Goal: Task Accomplishment & Management: Manage account settings

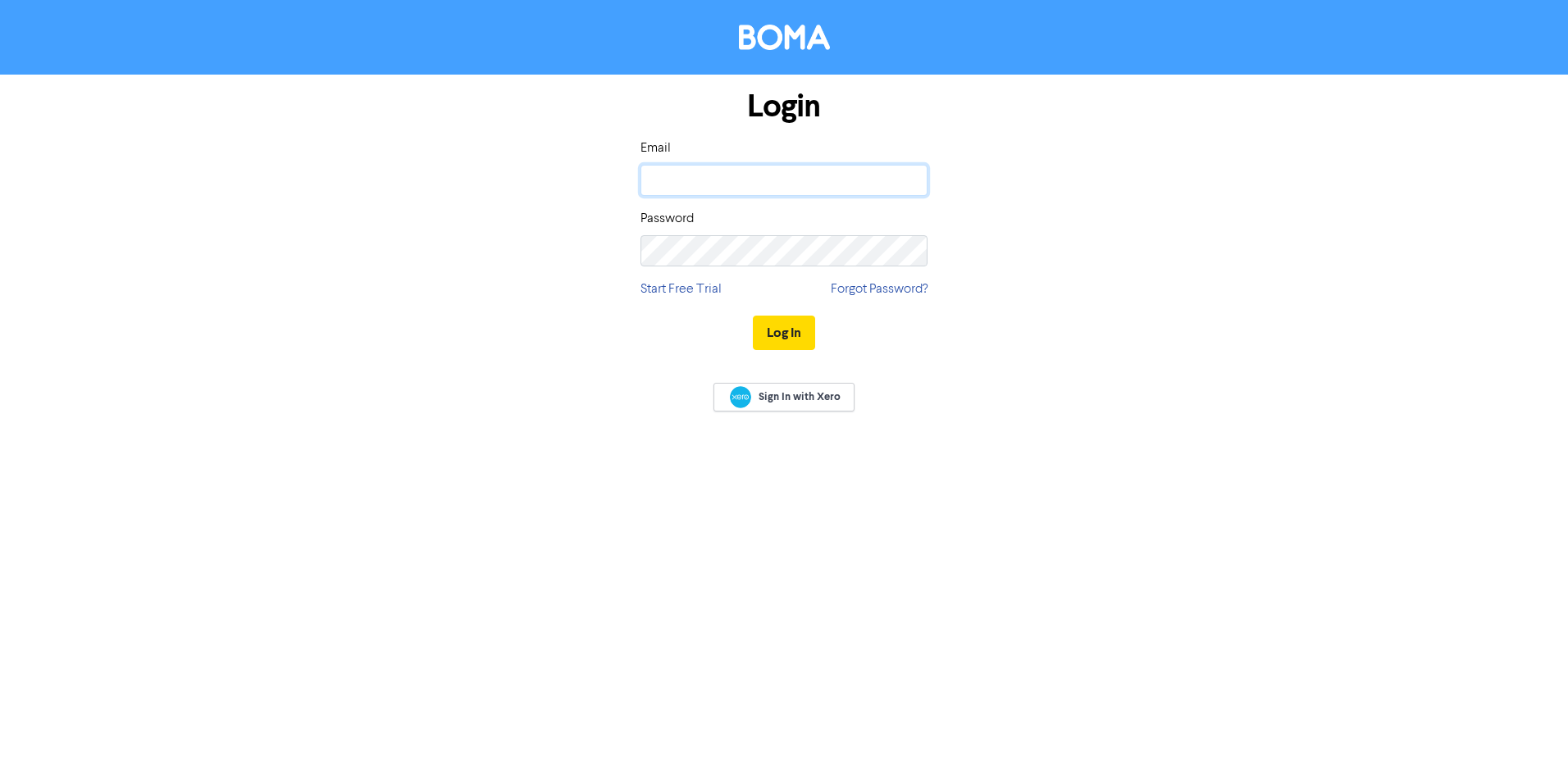
click at [756, 176] on input "email" at bounding box center [784, 179] width 287 height 31
type input "[PERSON_NAME][EMAIL_ADDRESS][DOMAIN_NAME]"
click at [814, 401] on span "Sign In with Xero" at bounding box center [800, 397] width 82 height 15
click at [726, 166] on input "email" at bounding box center [784, 179] width 287 height 31
type input "[PERSON_NAME][EMAIL_ADDRESS][DOMAIN_NAME]"
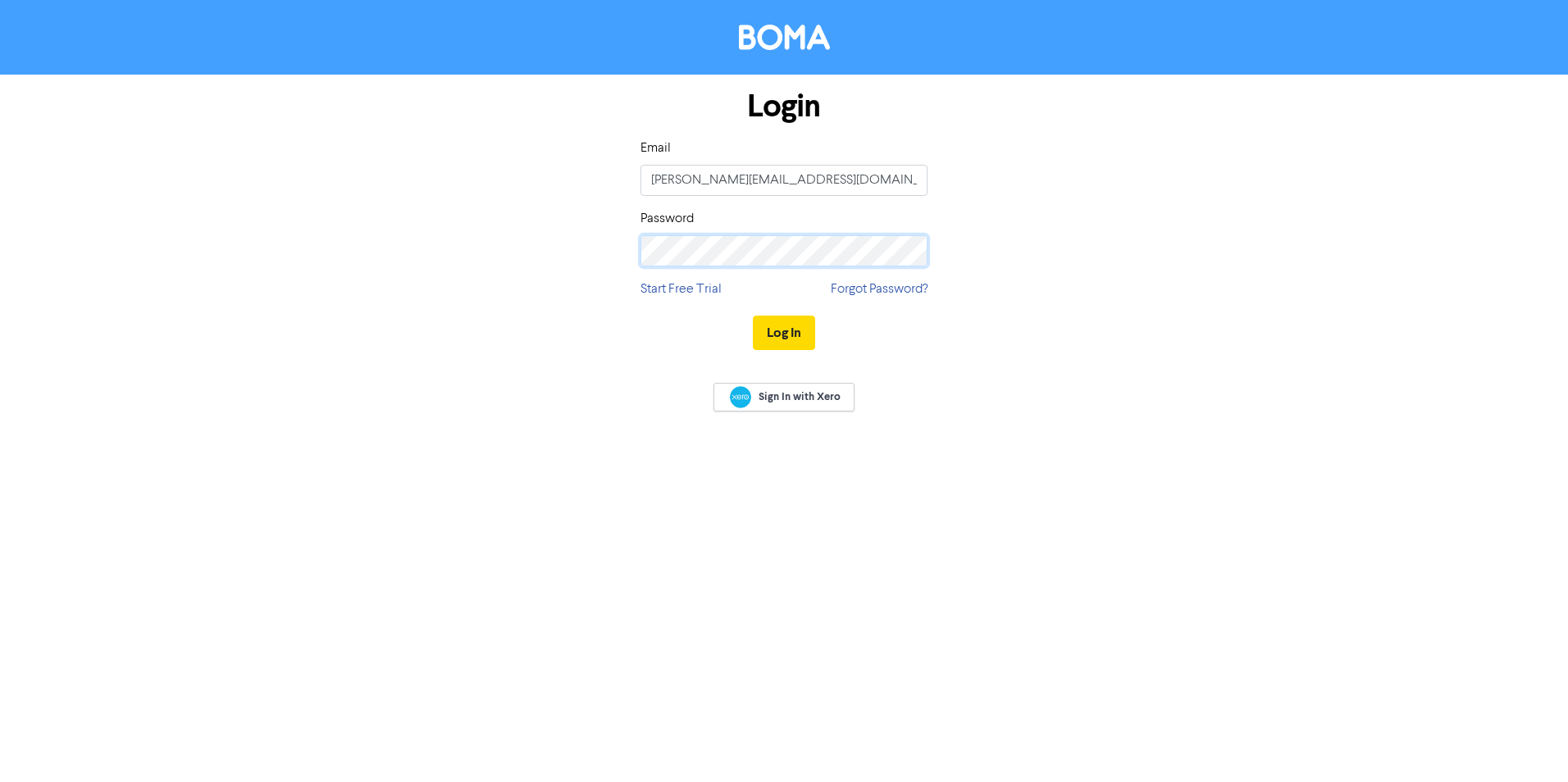
click at [753, 315] on button "Log In" at bounding box center [784, 332] width 63 height 34
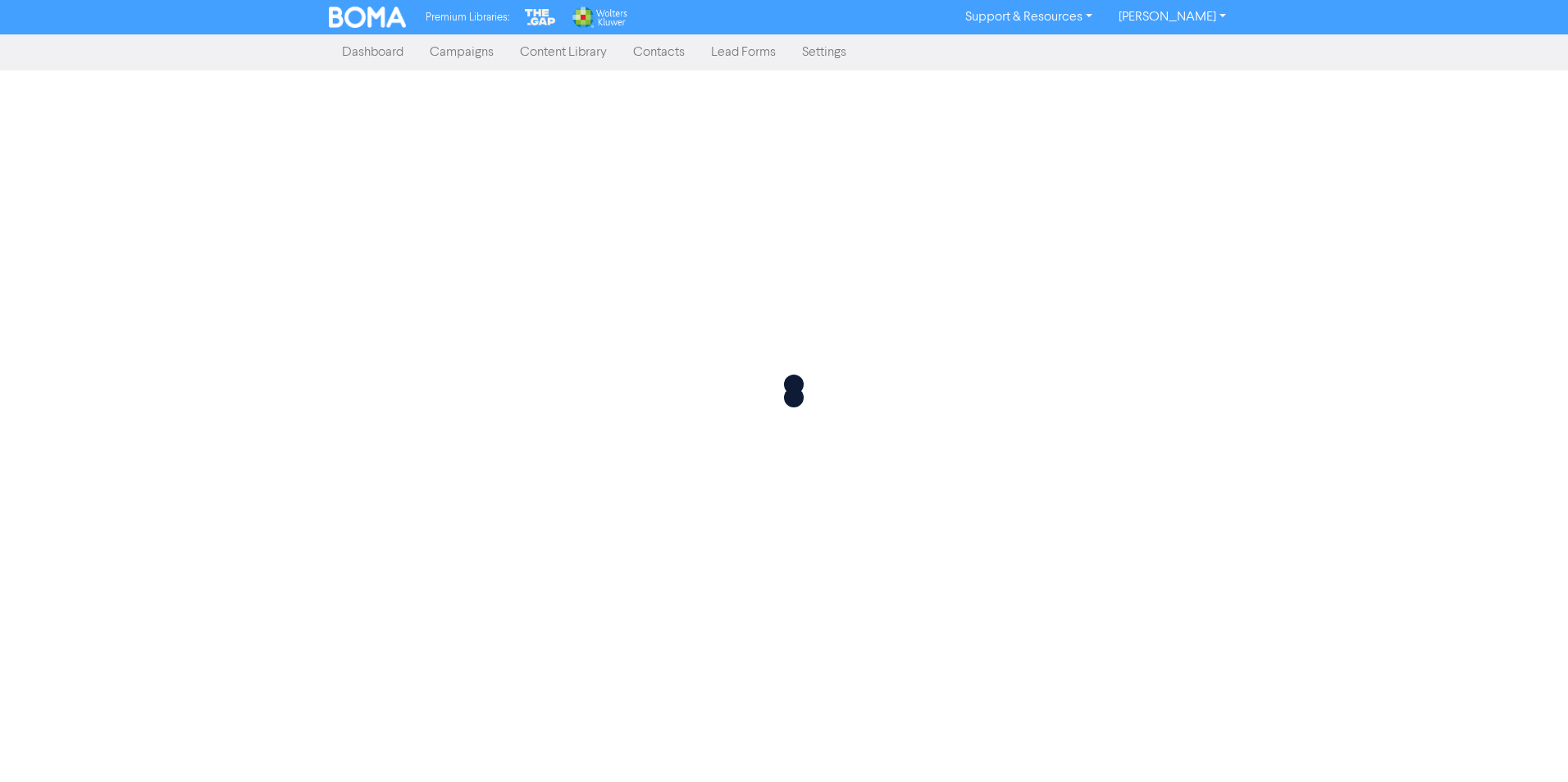
click at [465, 53] on link "Campaigns" at bounding box center [462, 52] width 90 height 33
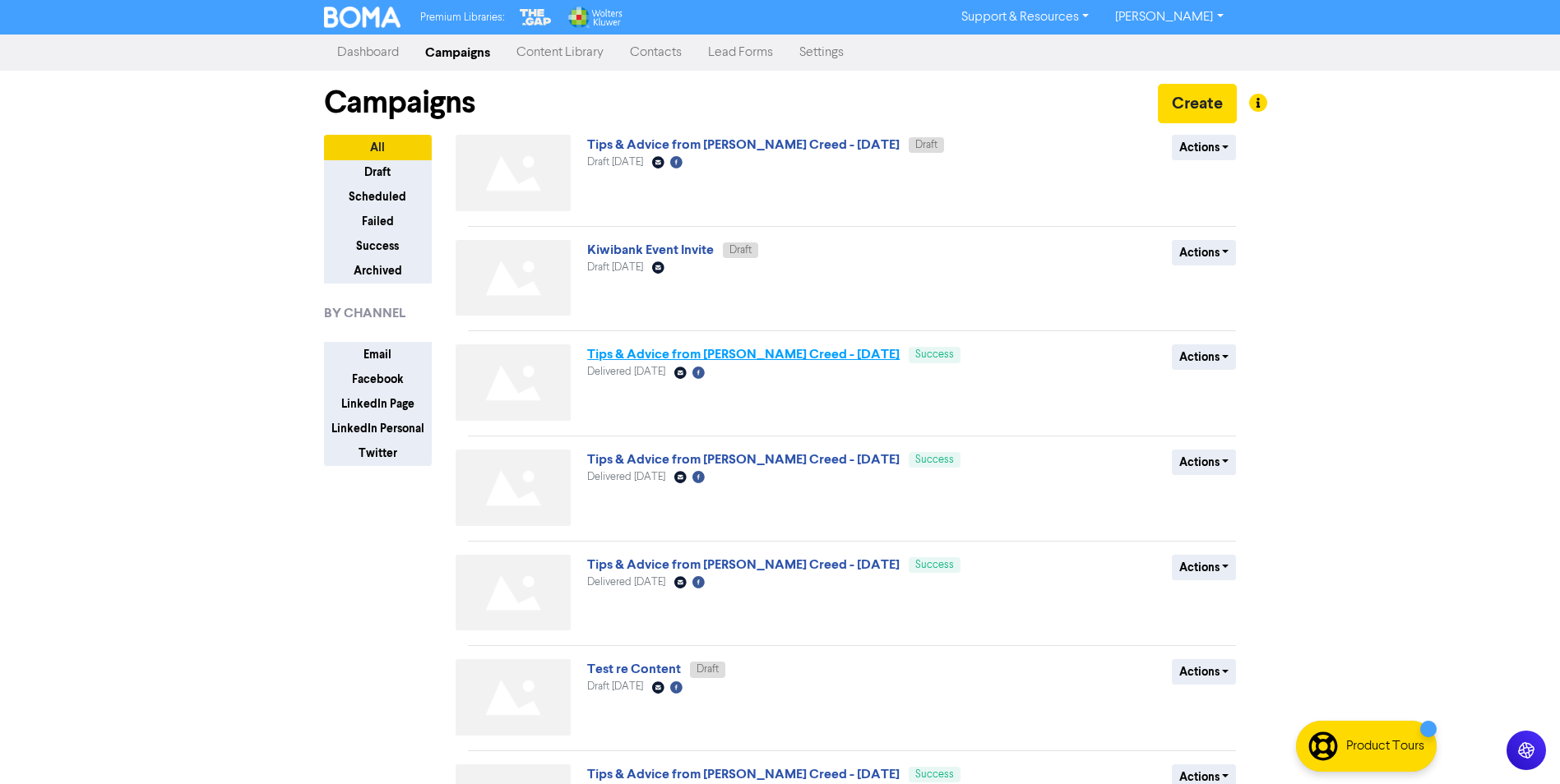
click at [831, 353] on link "Tips & Advice from [PERSON_NAME] Creed - [DATE]" at bounding box center [742, 355] width 312 height 17
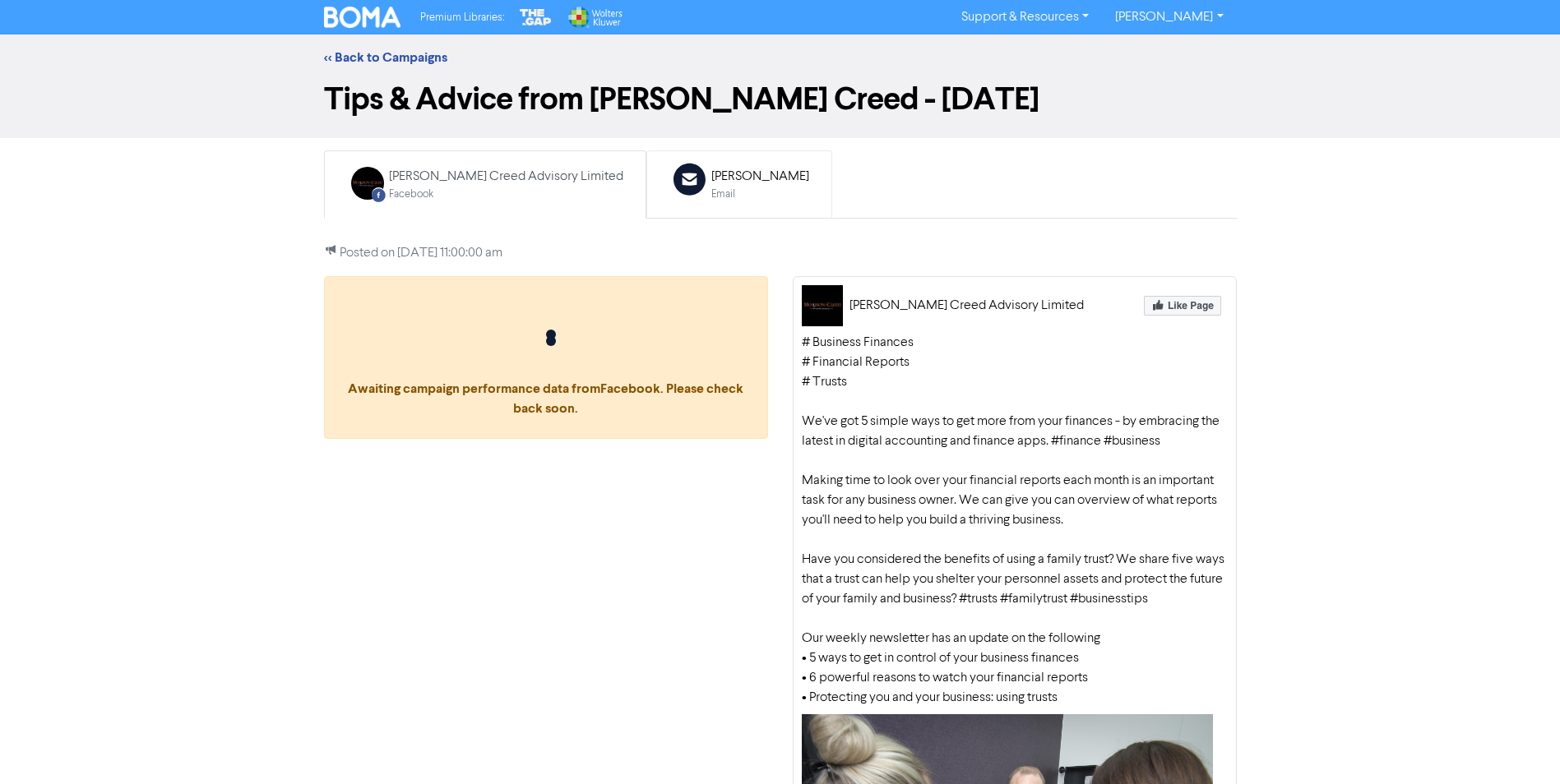
click at [716, 167] on div "[PERSON_NAME]" at bounding box center [760, 177] width 98 height 20
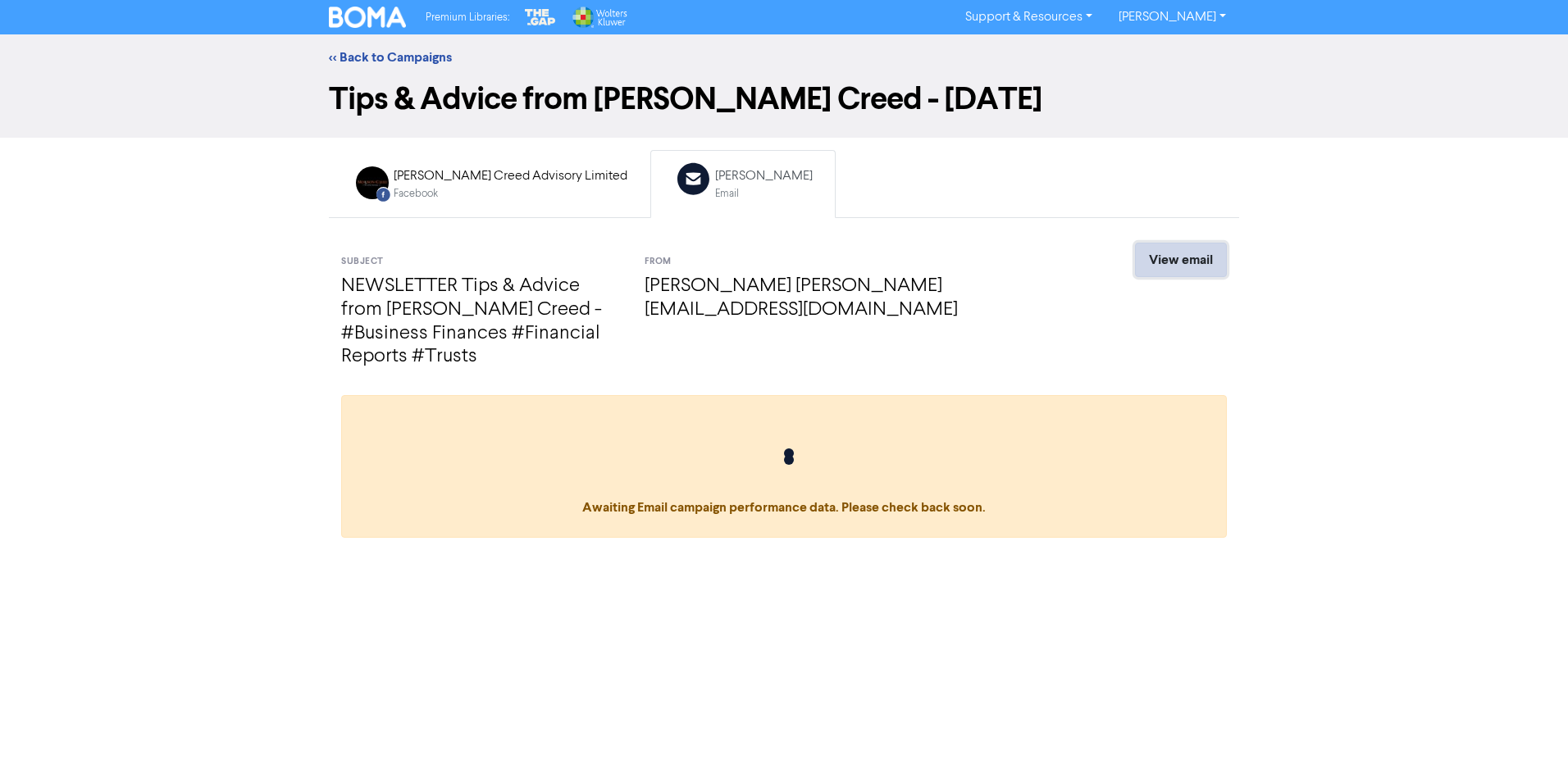
click at [1169, 260] on link "View email" at bounding box center [1181, 260] width 92 height 34
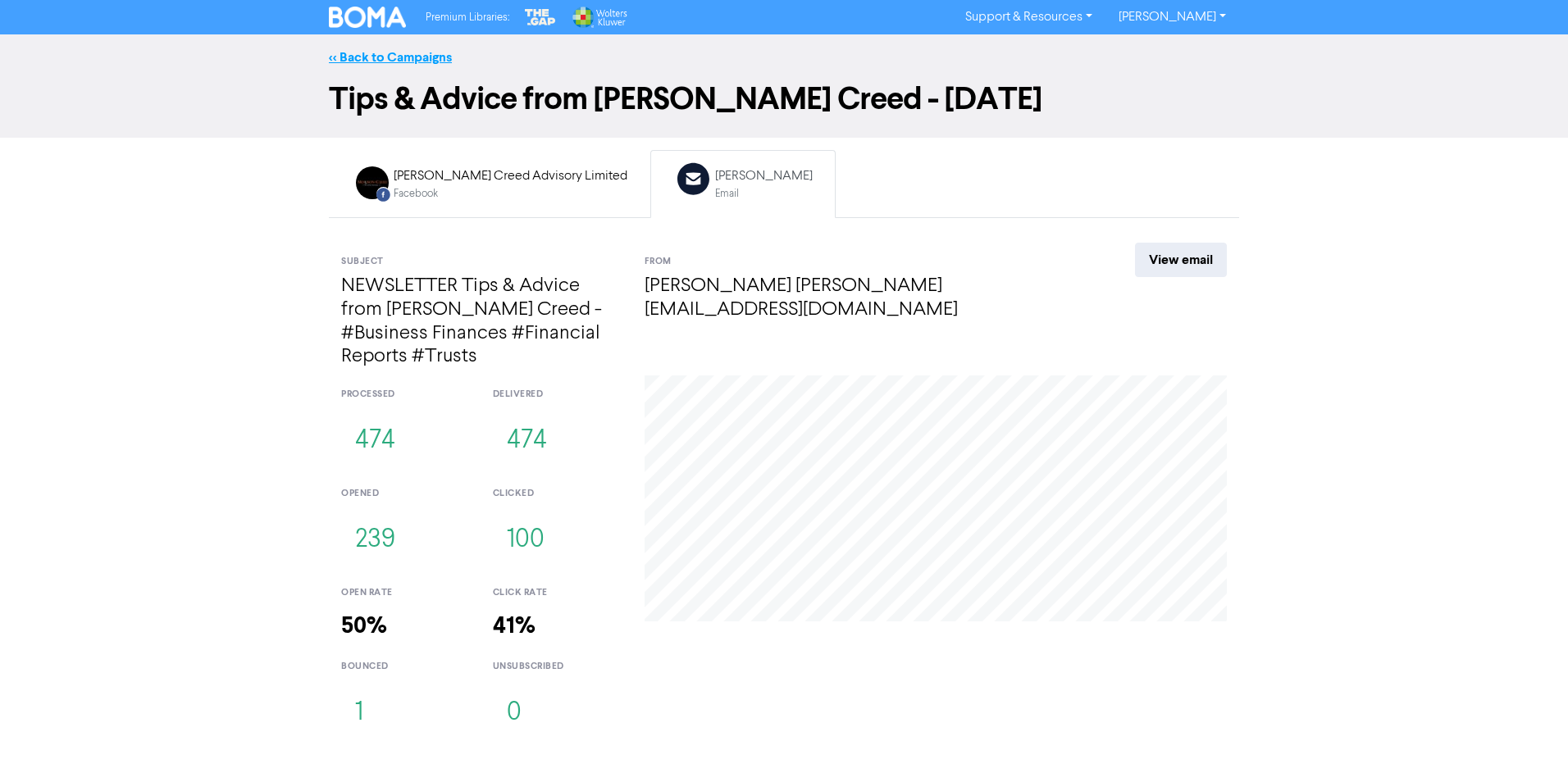
click at [372, 63] on link "<< Back to Campaigns" at bounding box center [390, 58] width 123 height 17
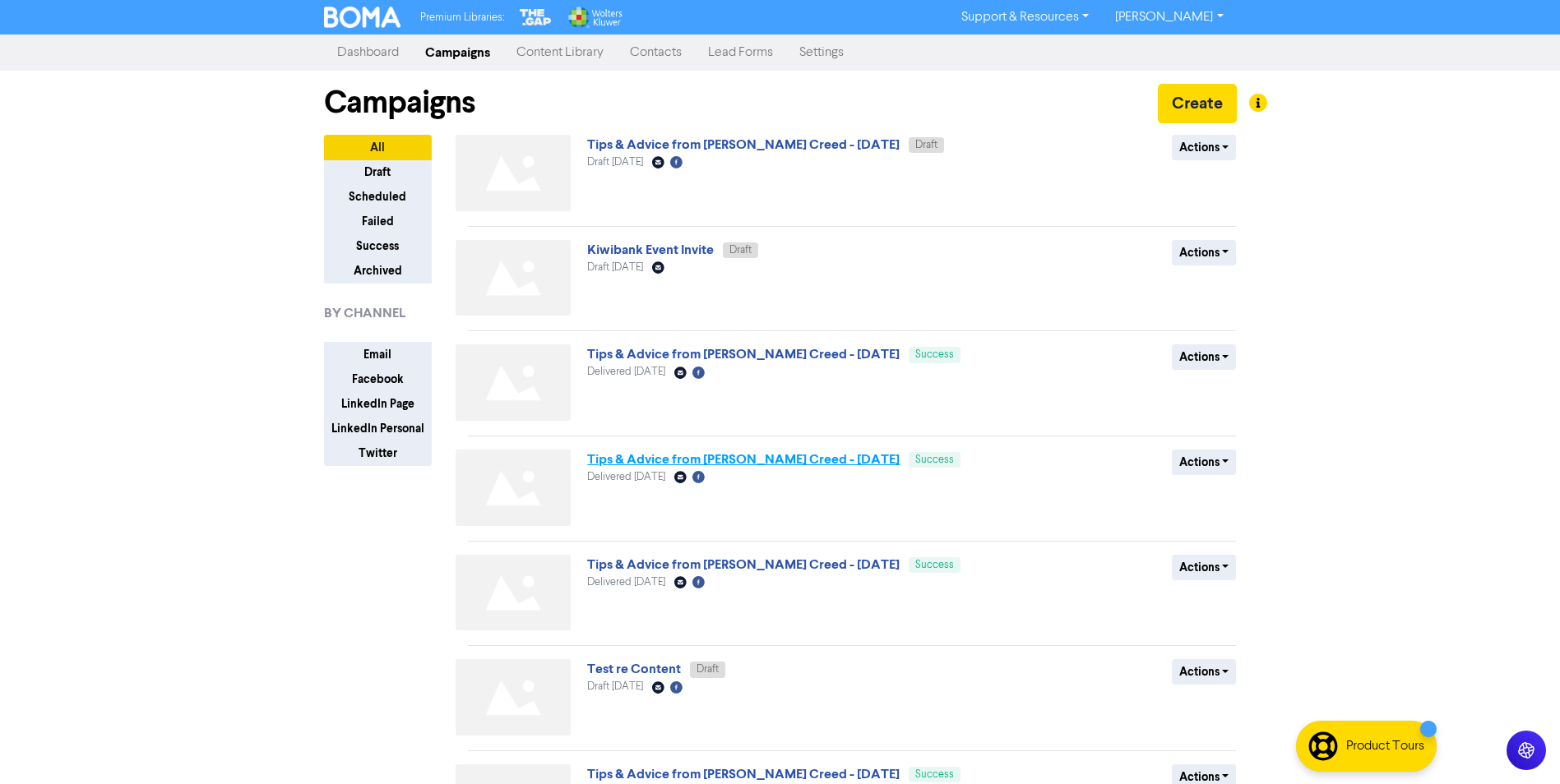
click at [694, 457] on link "Tips & Advice from [PERSON_NAME] Creed - [DATE]" at bounding box center [742, 459] width 312 height 17
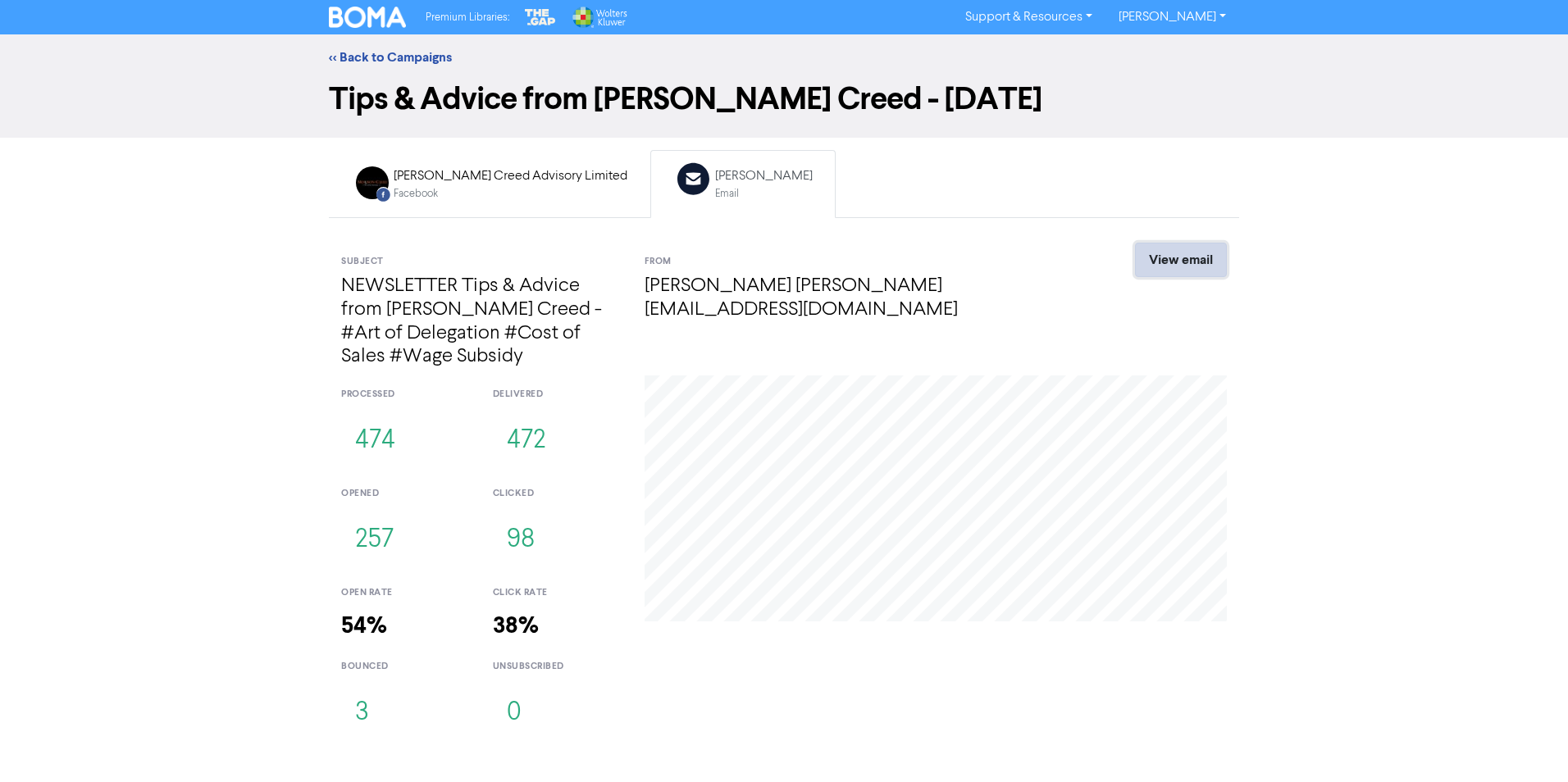
click at [1166, 256] on link "View email" at bounding box center [1181, 260] width 92 height 34
click at [389, 58] on link "<< Back to Campaigns" at bounding box center [390, 58] width 123 height 17
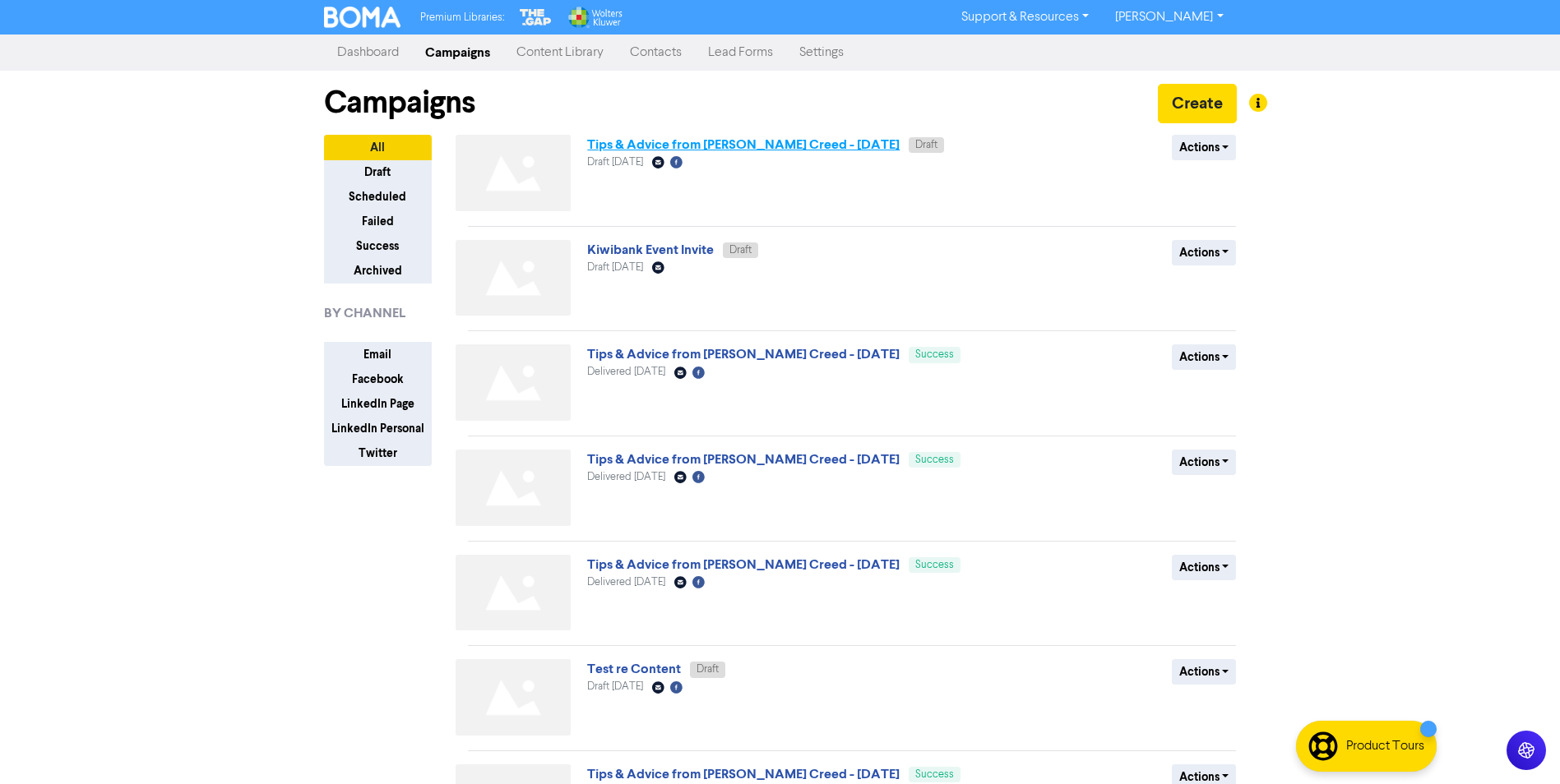
click at [640, 144] on link "Tips & Advice from [PERSON_NAME] Creed - [DATE]" at bounding box center [742, 145] width 312 height 17
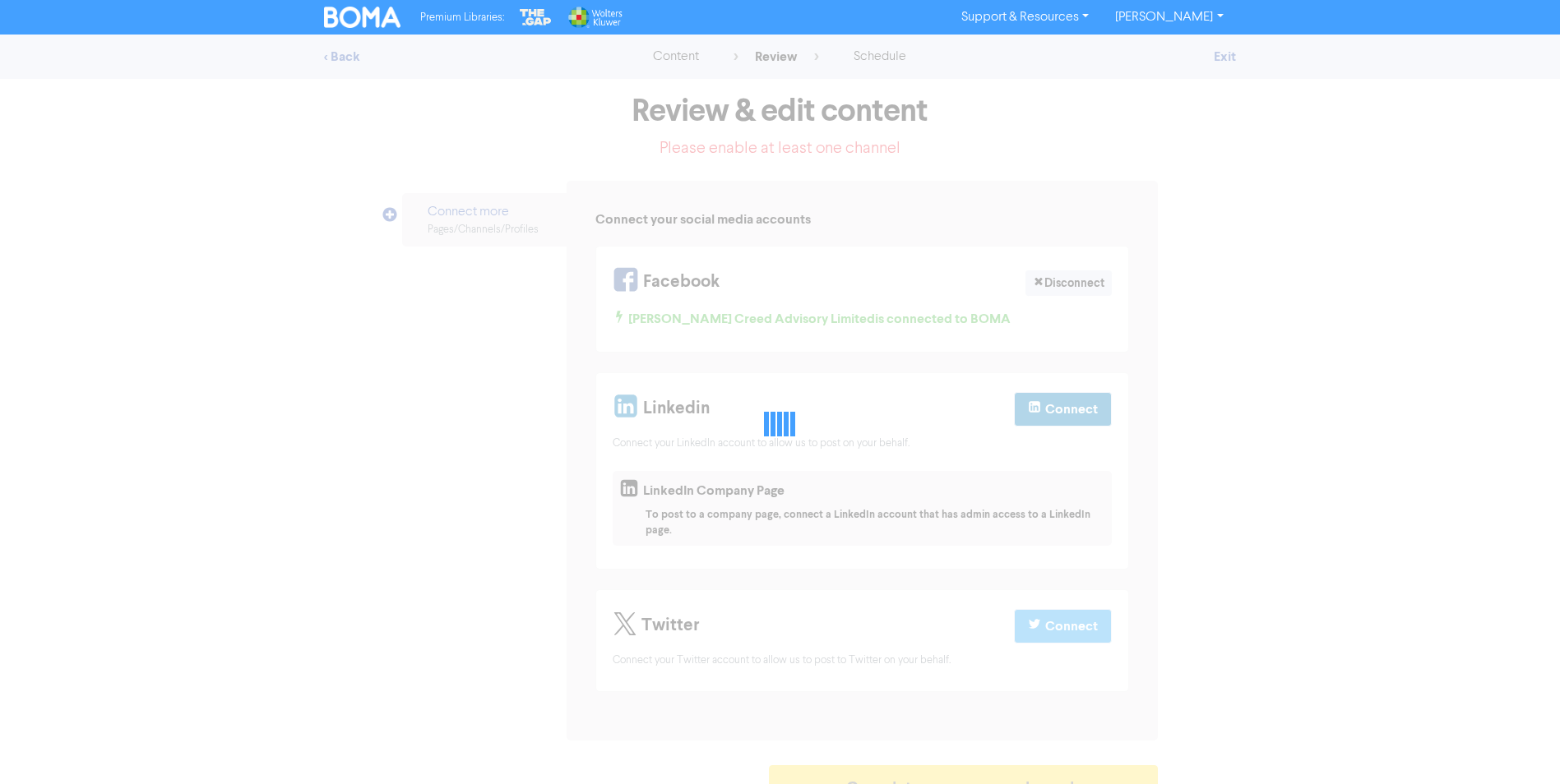
select select "CONTACT_US"
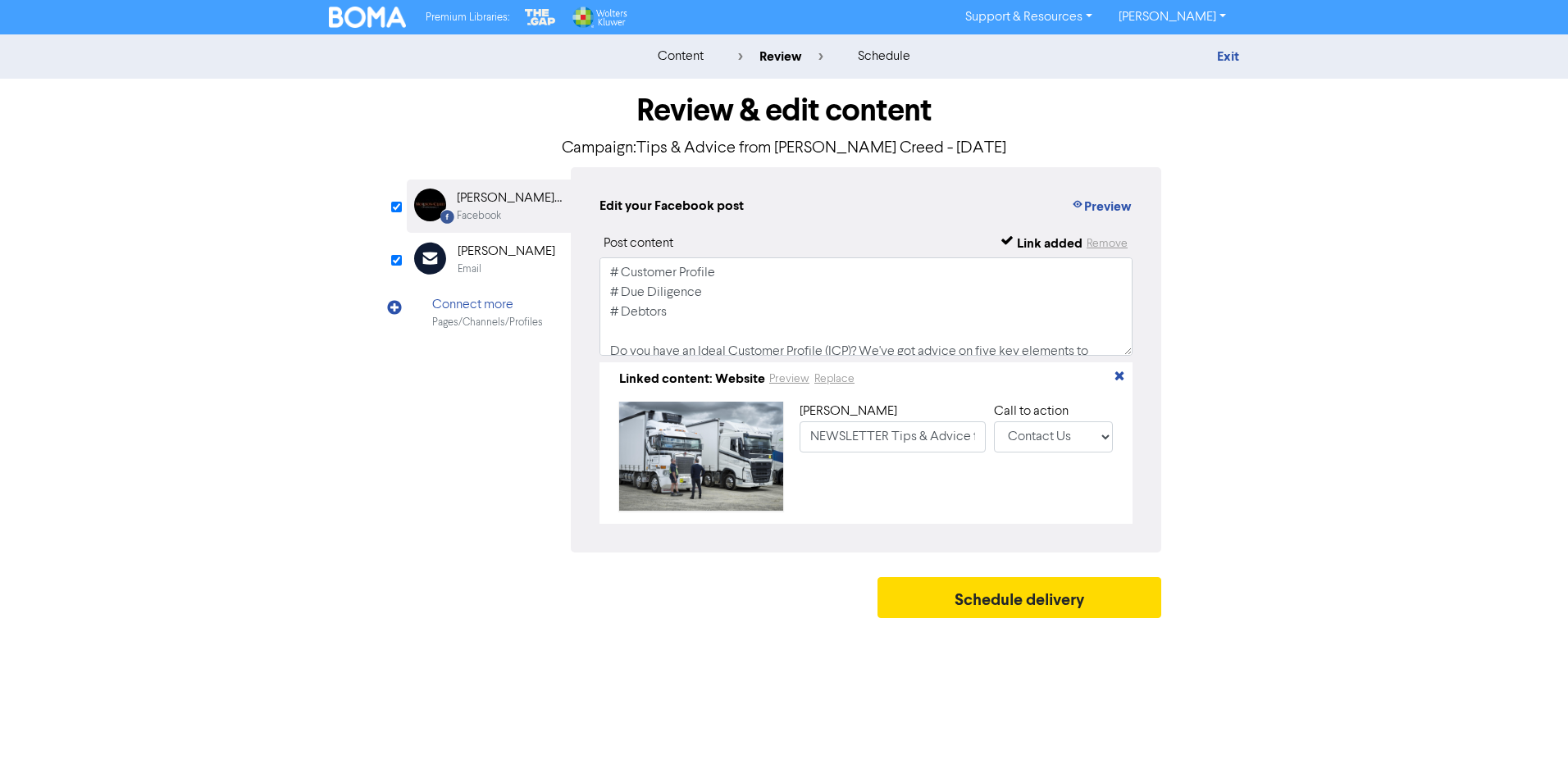
click at [493, 260] on div "[PERSON_NAME]" at bounding box center [506, 252] width 98 height 20
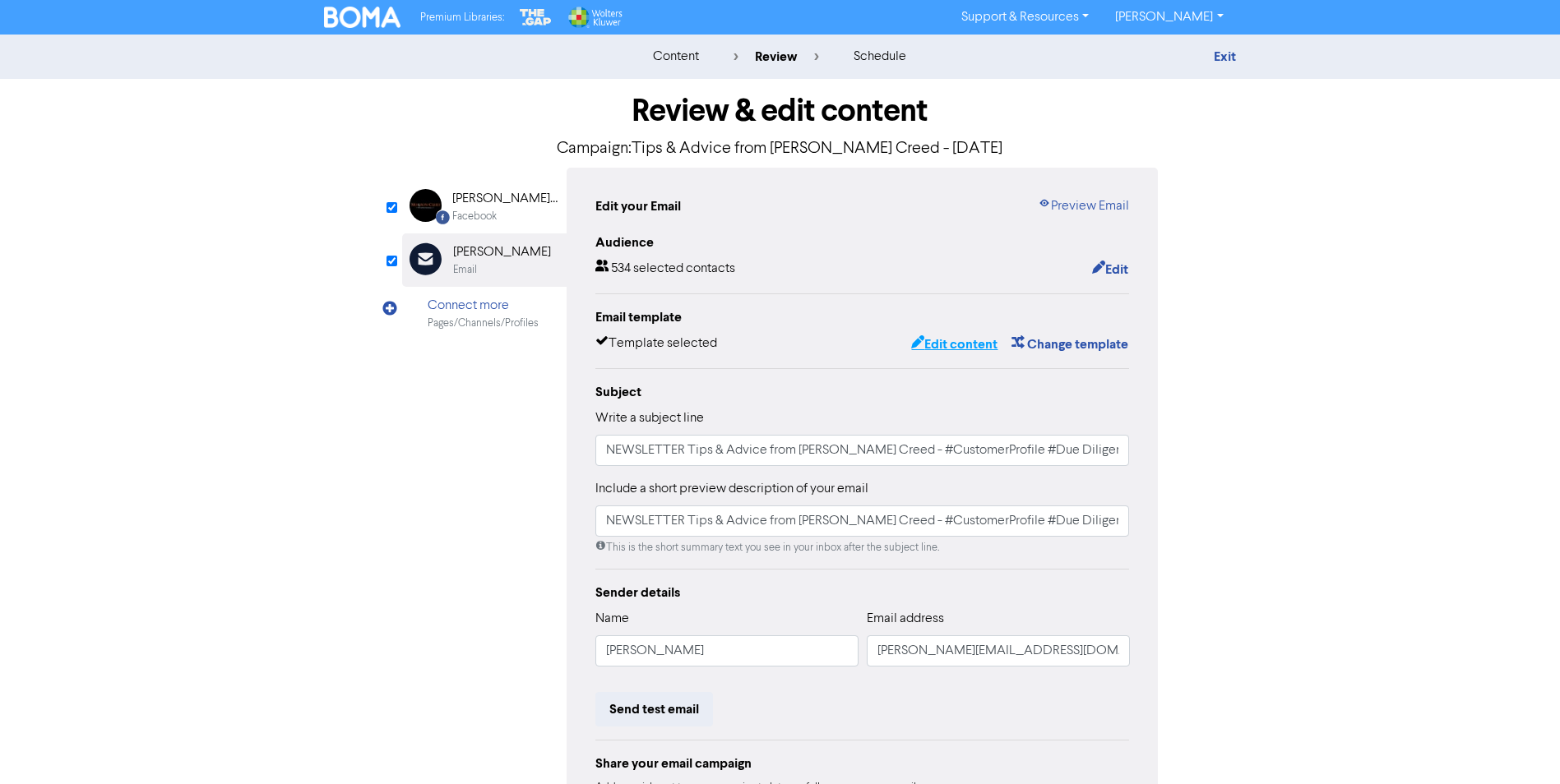
click at [962, 343] on button "Edit content" at bounding box center [954, 345] width 88 height 22
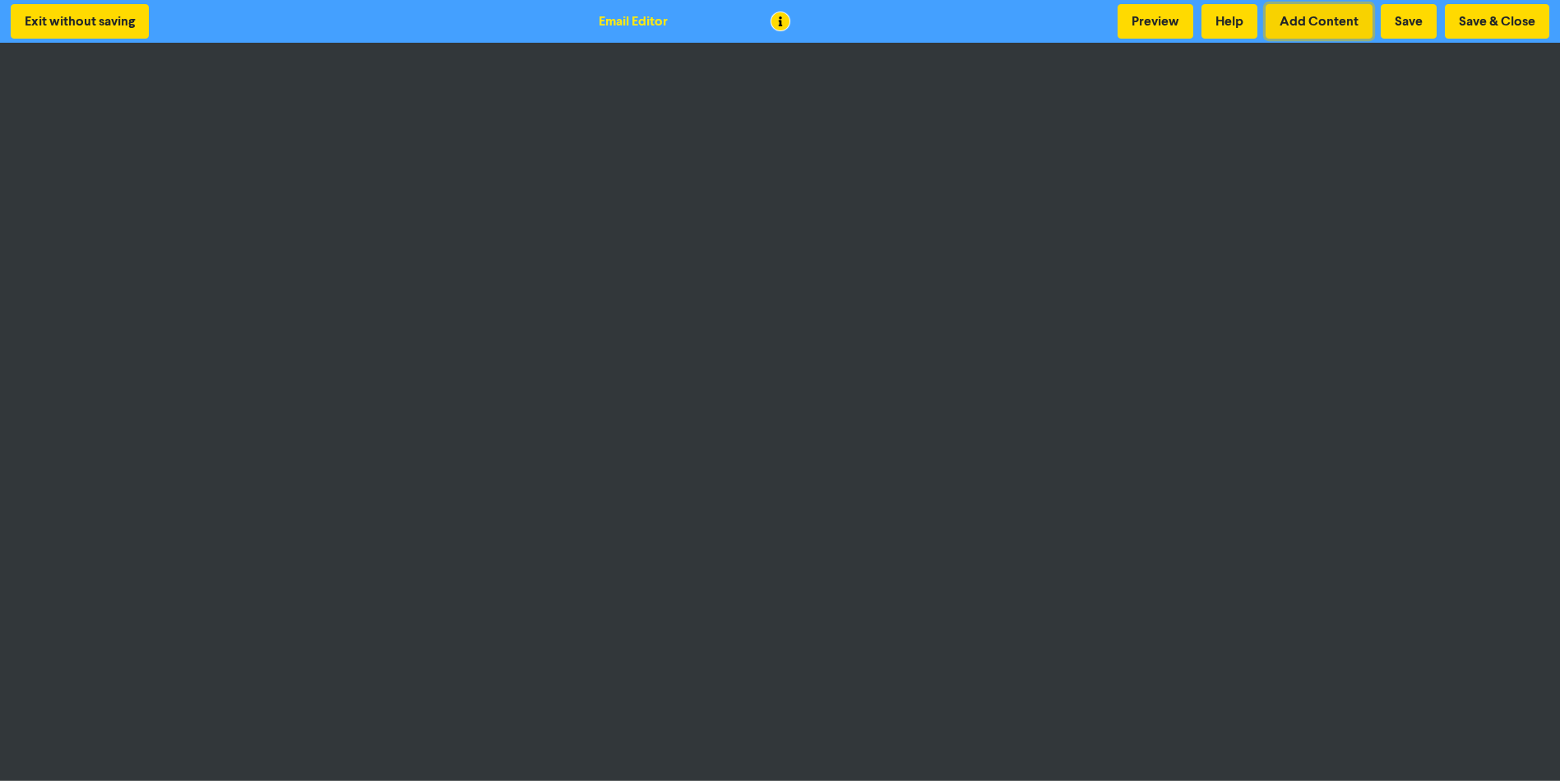
click at [1301, 16] on button "Add Content" at bounding box center [1319, 21] width 107 height 34
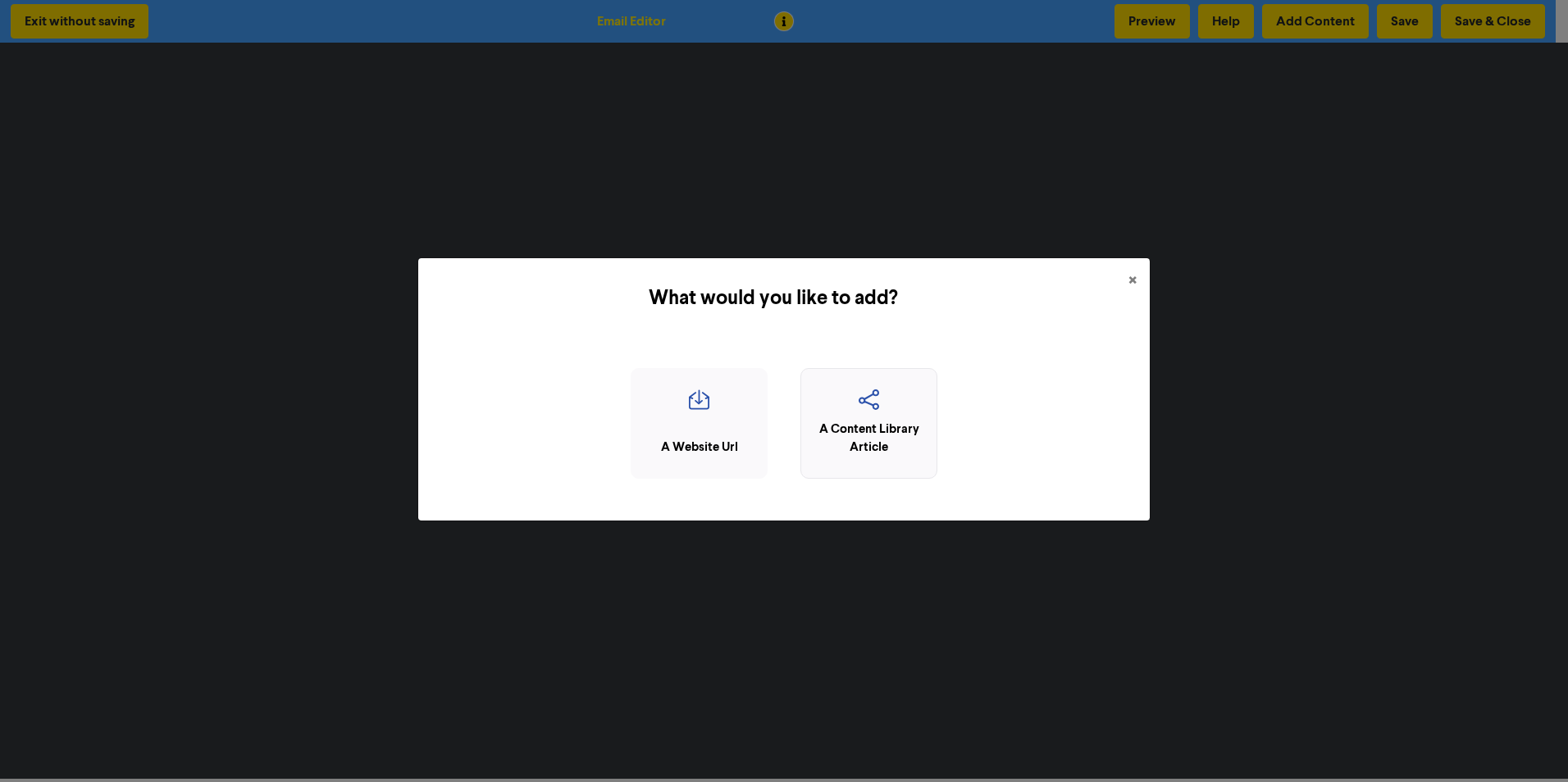
click at [880, 422] on div "A Content Library Article" at bounding box center [869, 439] width 119 height 37
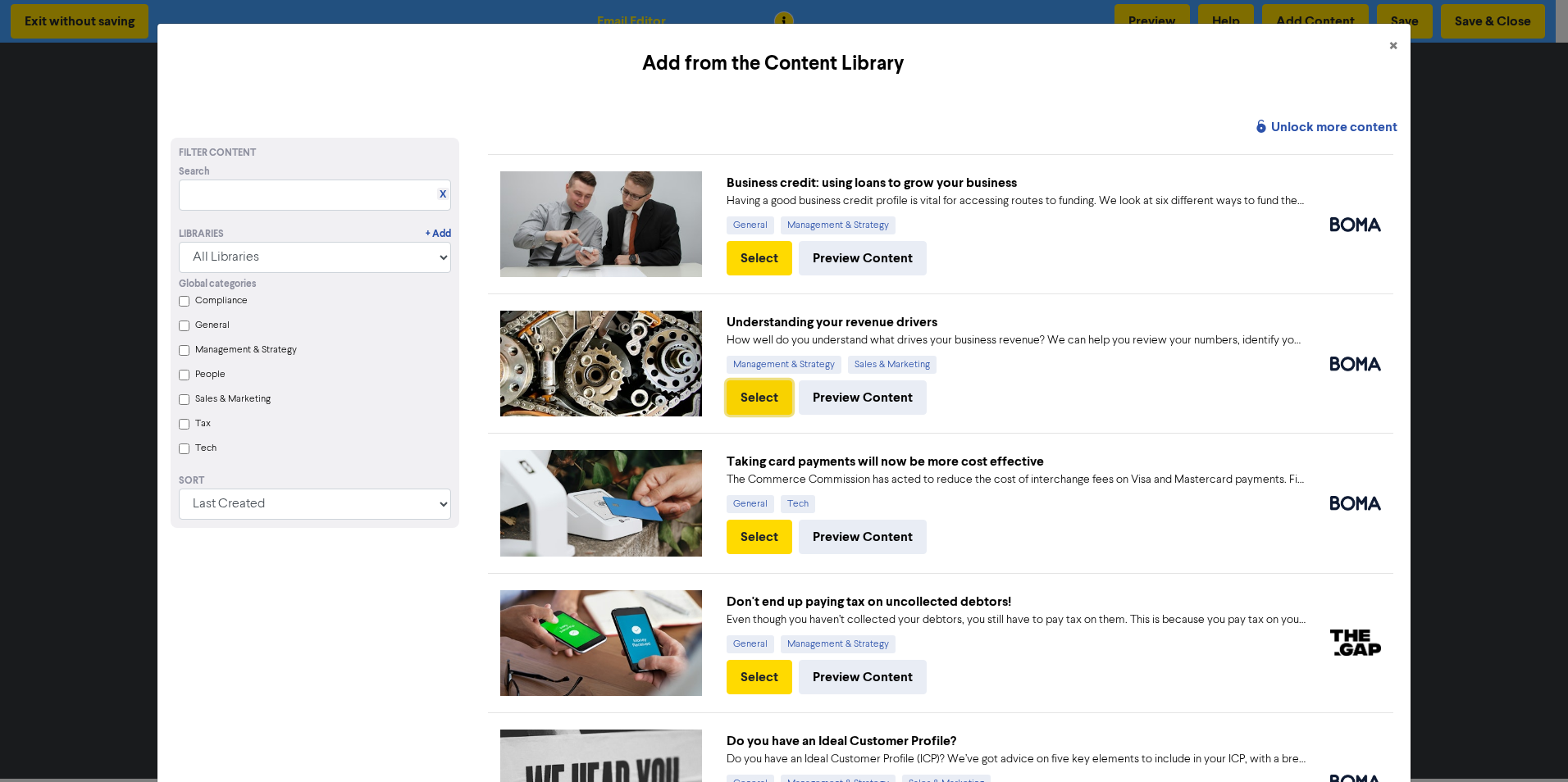
click at [757, 396] on button "Select" at bounding box center [759, 397] width 66 height 34
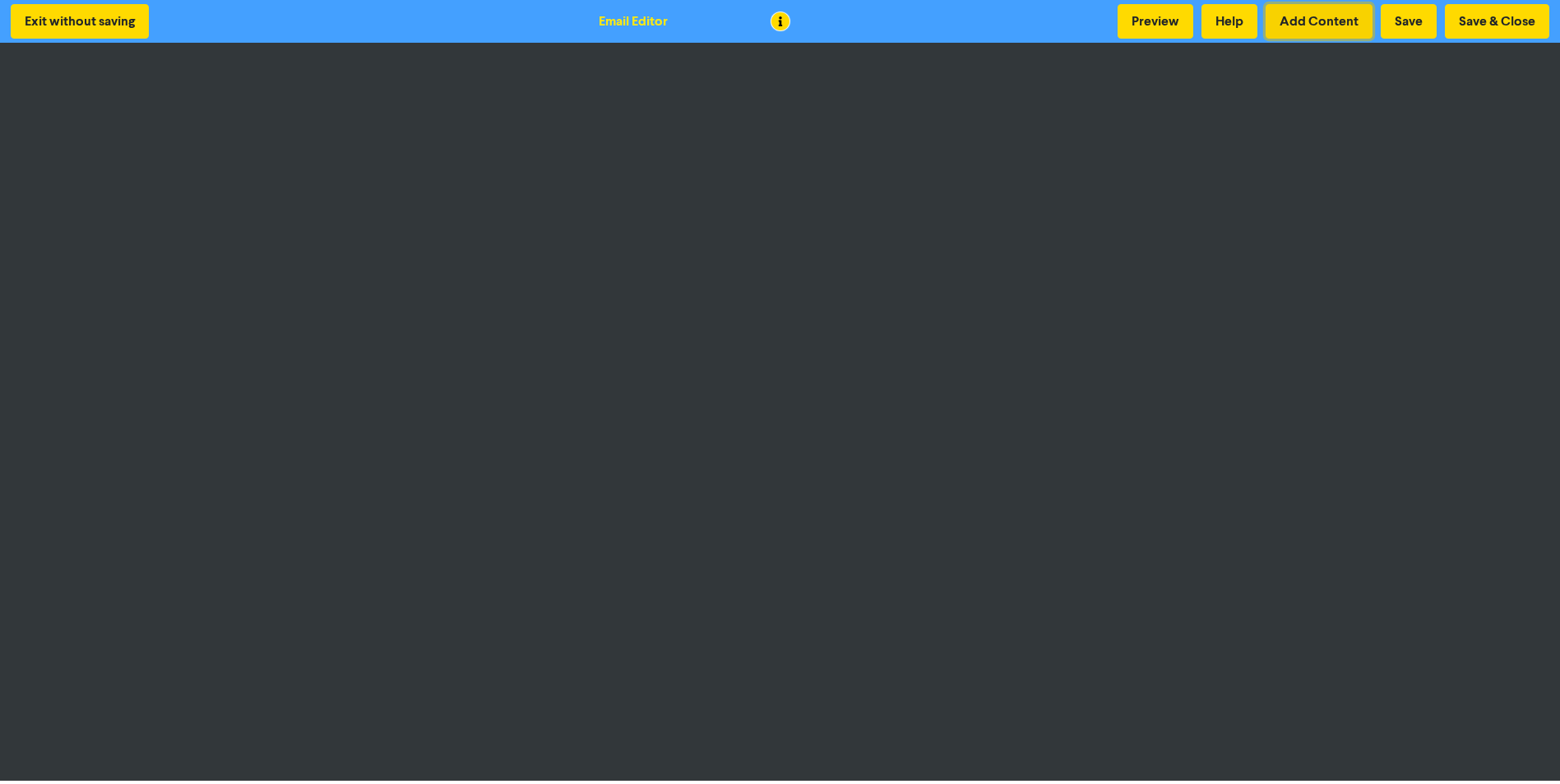
click at [1315, 23] on button "Add Content" at bounding box center [1319, 21] width 107 height 34
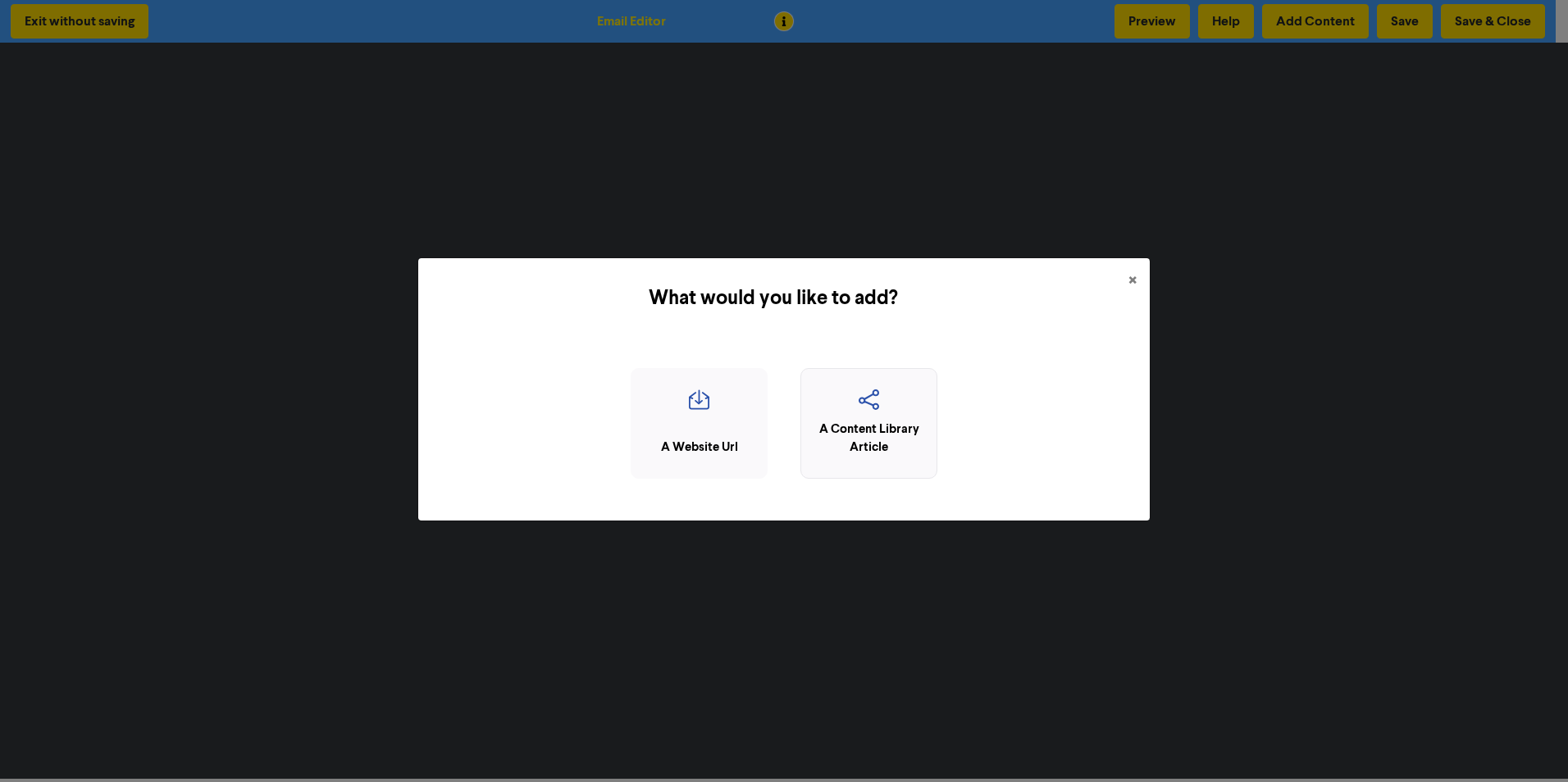
click at [866, 431] on div "A Content Library Article" at bounding box center [869, 439] width 119 height 37
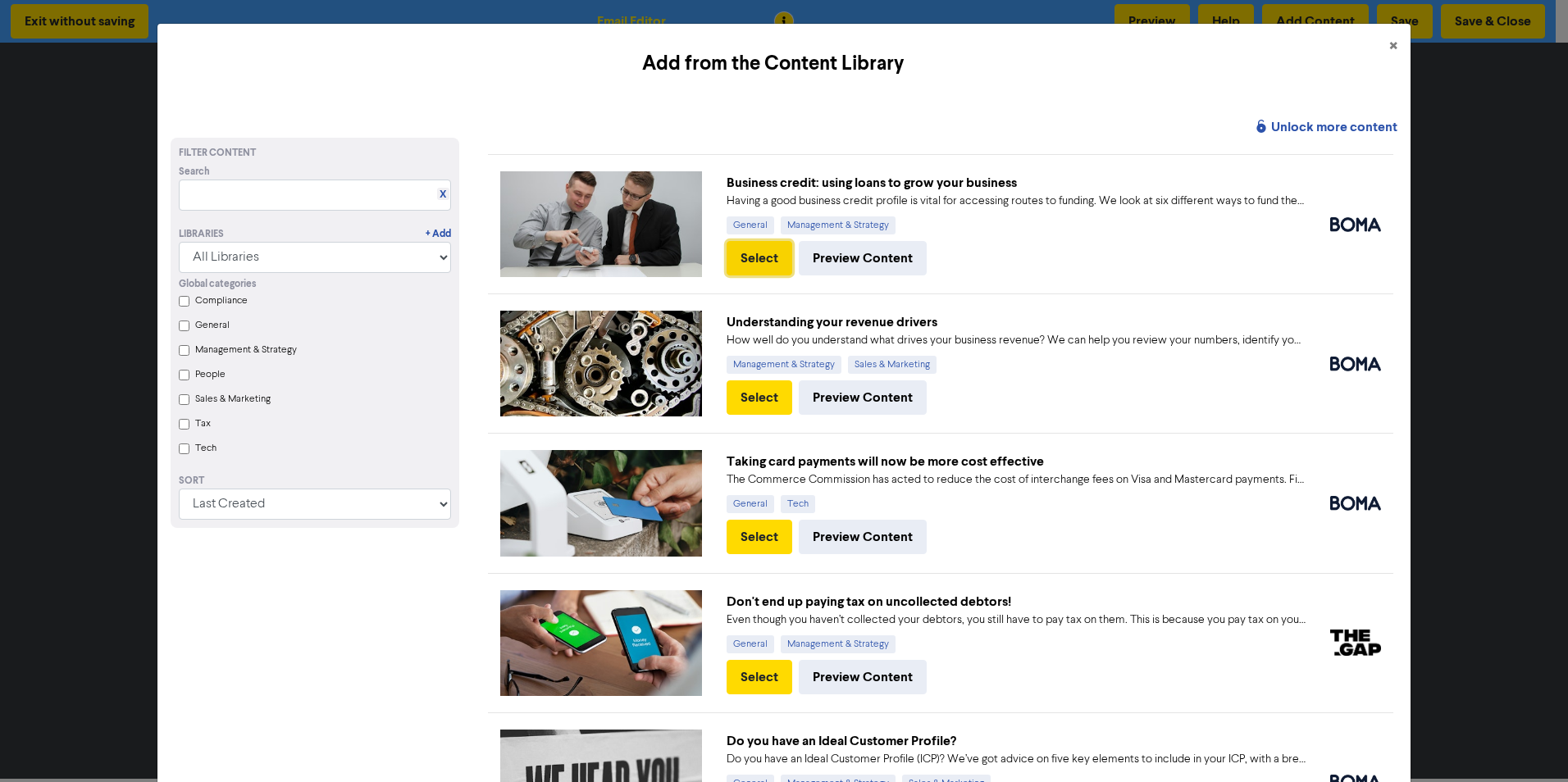
click at [751, 251] on button "Select" at bounding box center [759, 258] width 66 height 34
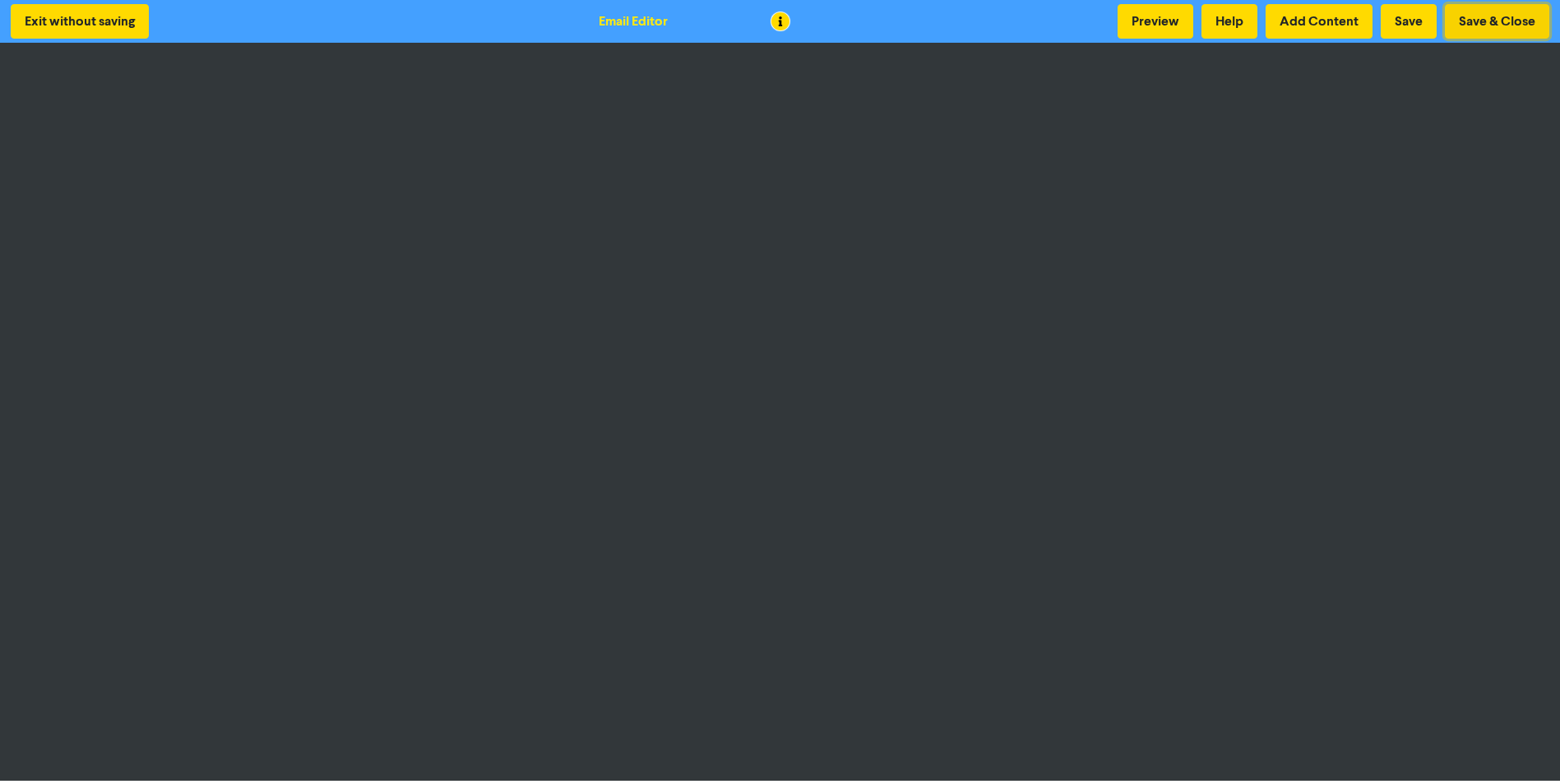
click at [1477, 22] on button "Save & Close" at bounding box center [1496, 21] width 105 height 34
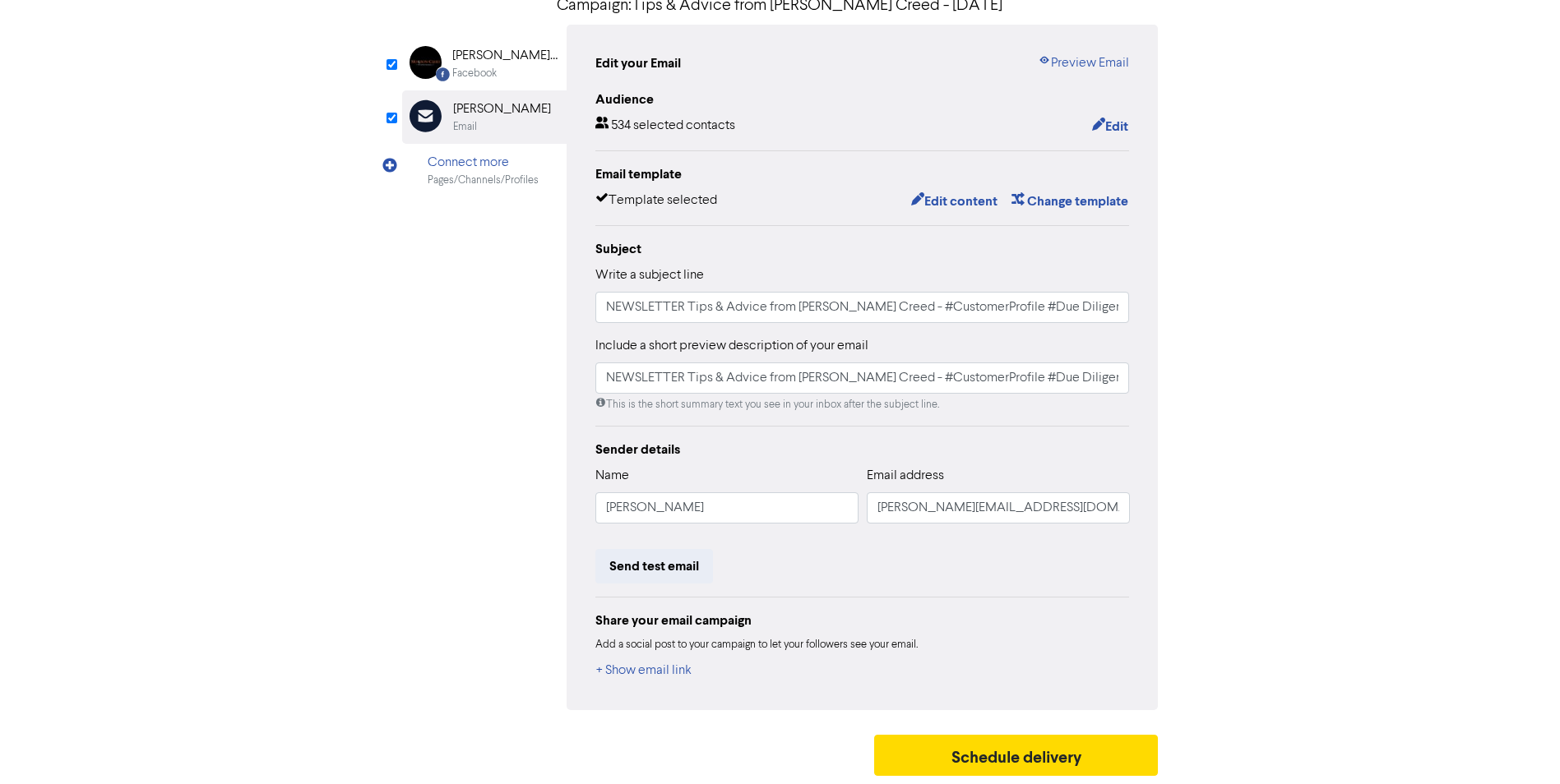
scroll to position [145, 0]
click at [653, 571] on button "Send test email" at bounding box center [654, 566] width 117 height 34
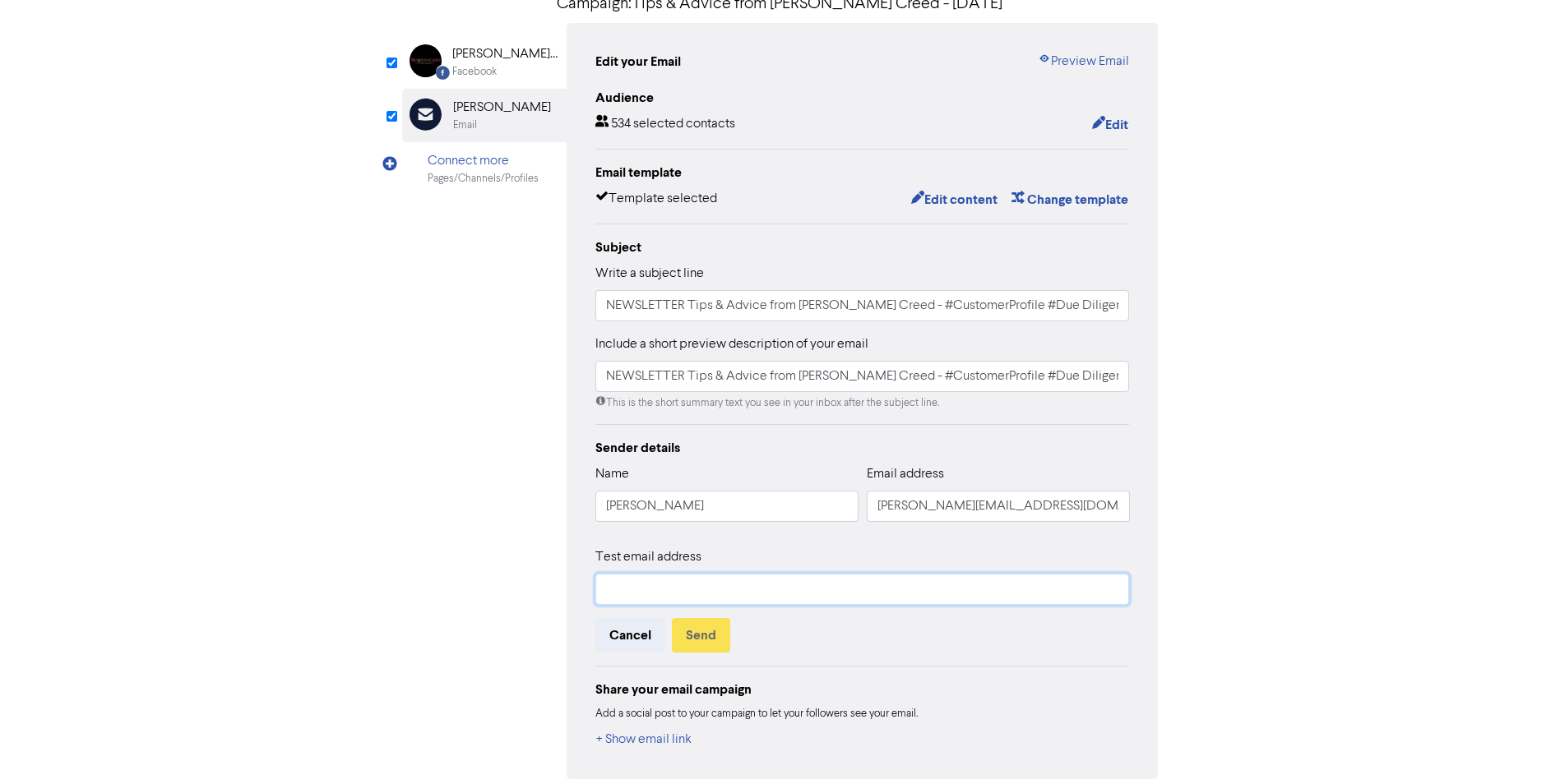
click at [639, 595] on input "text" at bounding box center [862, 589] width 535 height 31
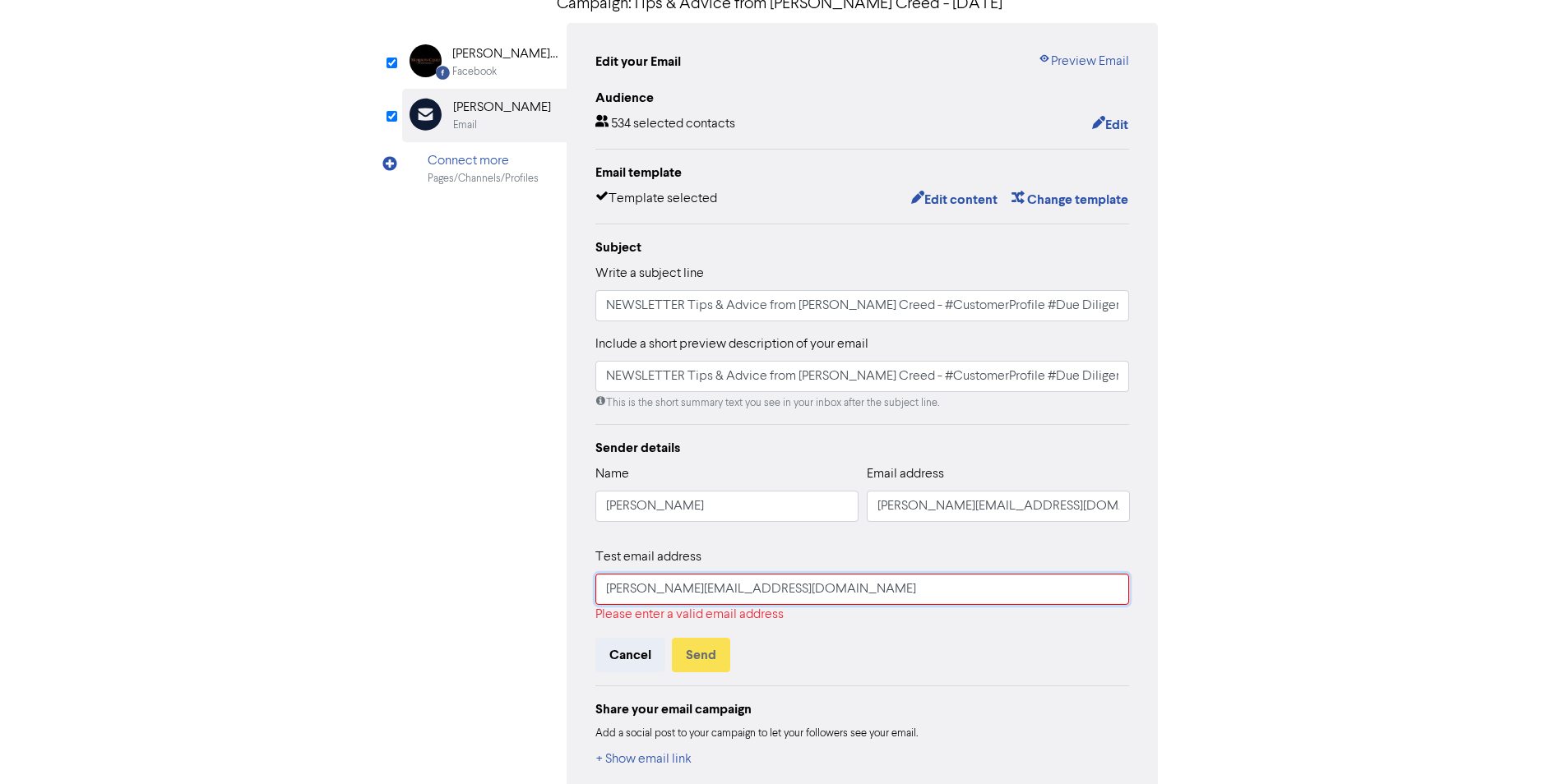
type input "[PERSON_NAME][EMAIL_ADDRESS][DOMAIN_NAME]"
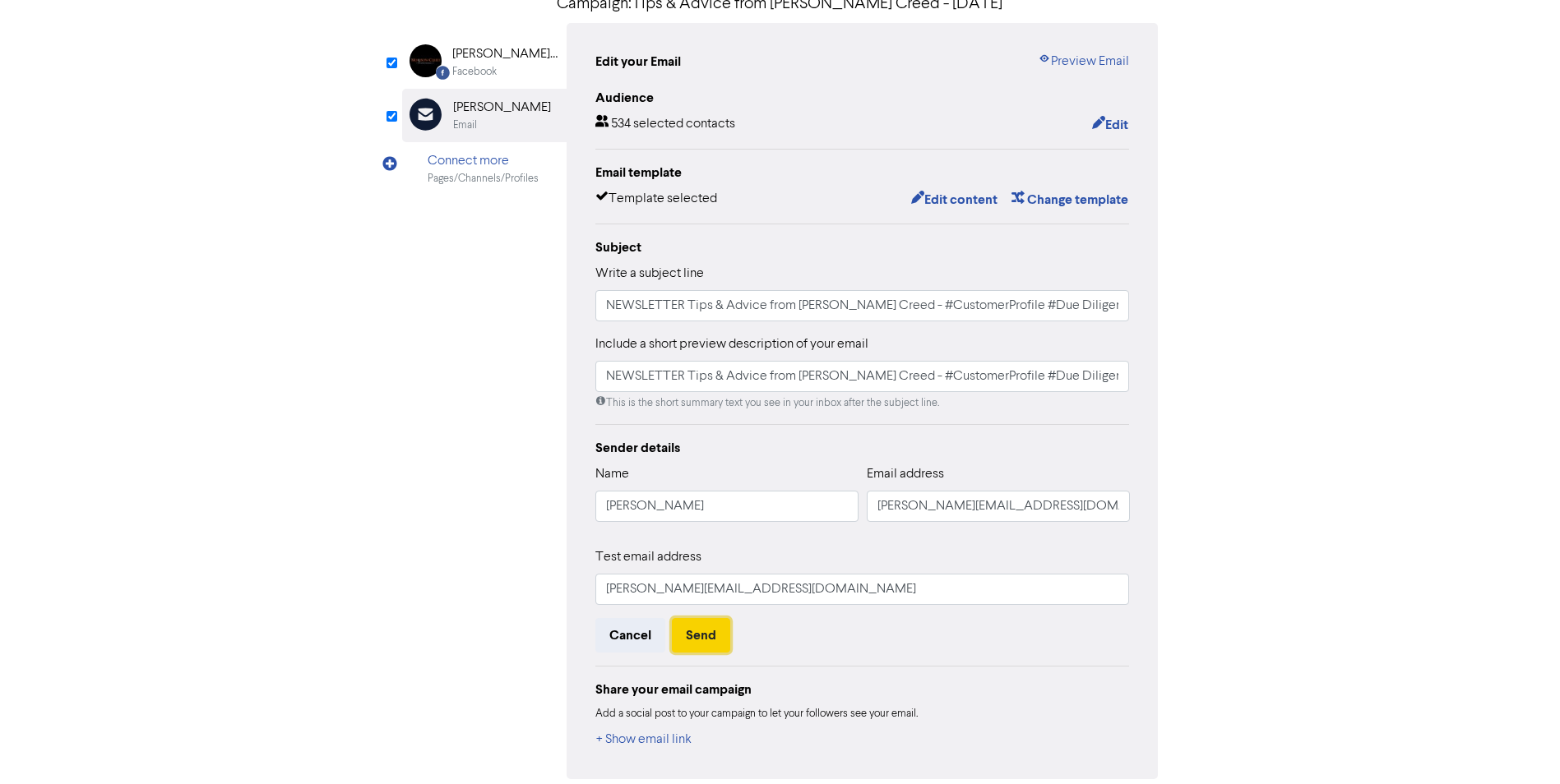
click at [704, 638] on button "Send" at bounding box center [701, 635] width 59 height 34
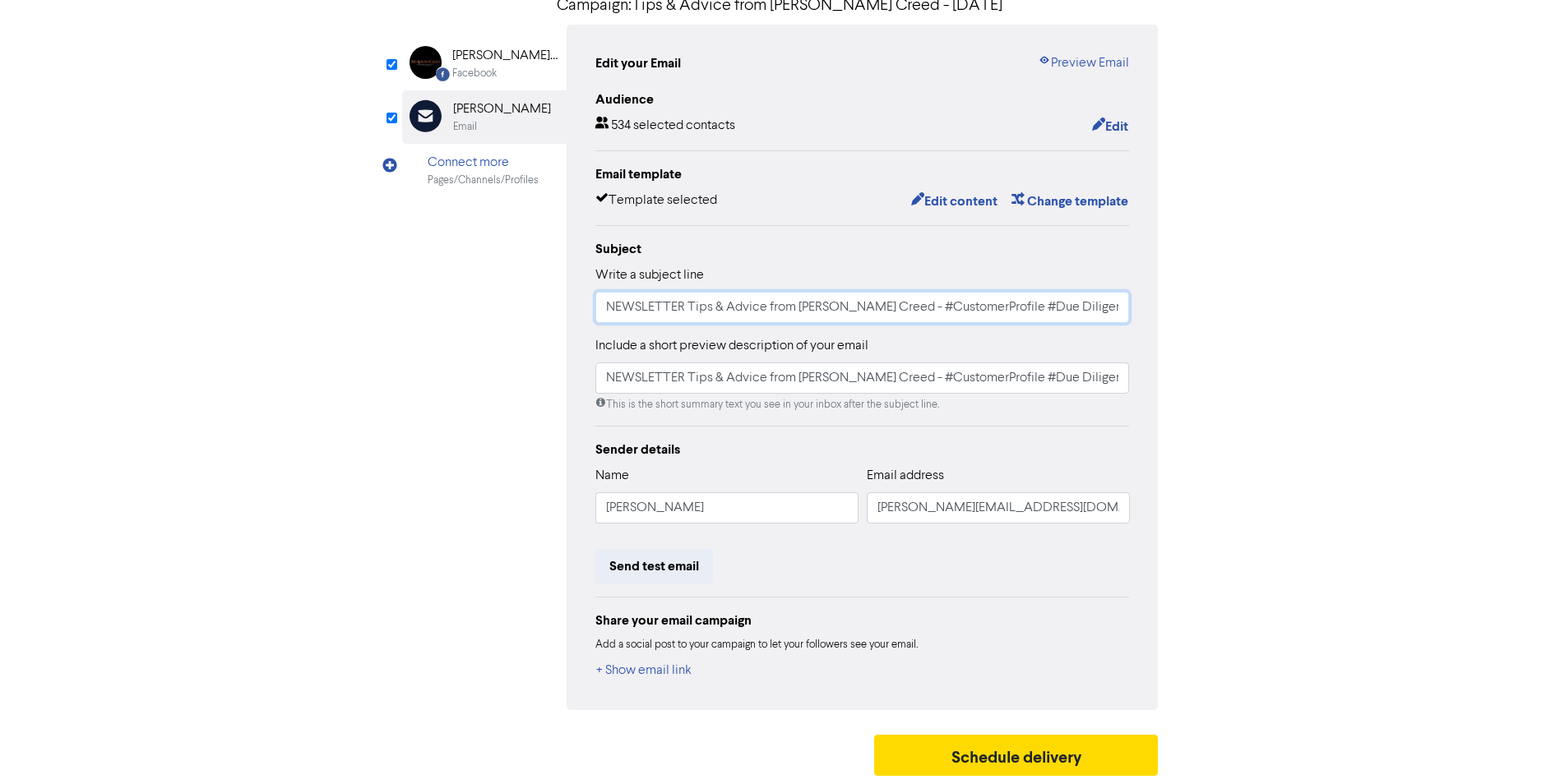
click at [906, 305] on input "NEWSLETTER Tips & Advice from [PERSON_NAME] Creed - #CustomerProfile #Due Dilig…" at bounding box center [862, 307] width 535 height 31
click at [910, 310] on input "NEWSLETTER Tips & Advice from [PERSON_NAME] Creed - #CustomerProfile #Due Dilig…" at bounding box center [862, 307] width 535 height 31
type input "NEWSLETTER Tips & Advice from [PERSON_NAME] Creed - #Business Credit #Due Dilig…"
drag, startPoint x: 623, startPoint y: 377, endPoint x: 1329, endPoint y: 346, distance: 706.7
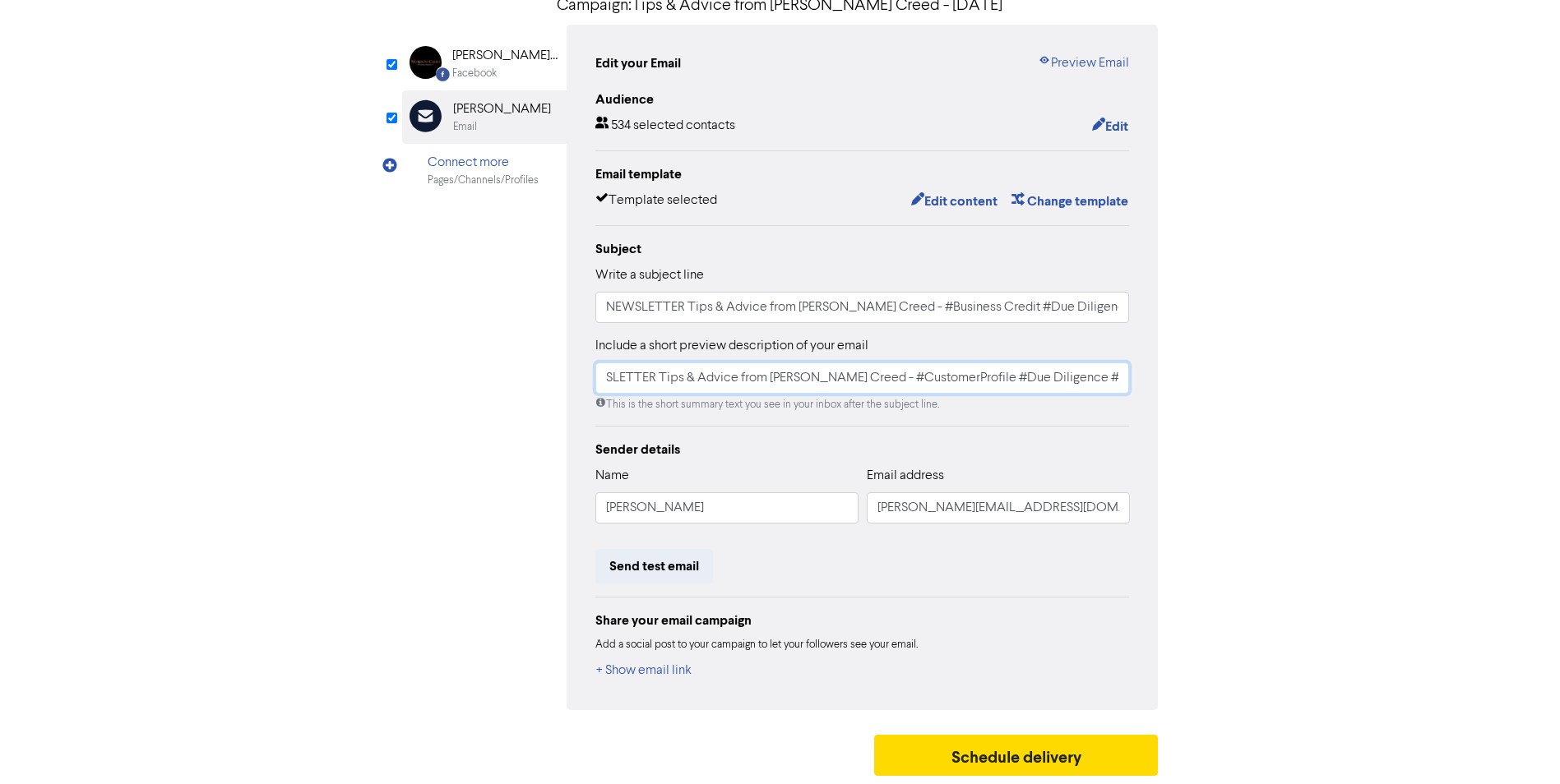
click at [1329, 346] on div "content review schedule Exit Review & edit content Campaign: Tips & Advice from…" at bounding box center [780, 337] width 1560 height 893
paste input "Business Credit #Due Diligence #Revenue Drive"
type input "NEWSLETTER Tips & Advice from [PERSON_NAME] Creed - #Business Credit #Due Dilig…"
click at [477, 62] on div "[PERSON_NAME] Creed Advisory Limited" at bounding box center [505, 56] width 105 height 20
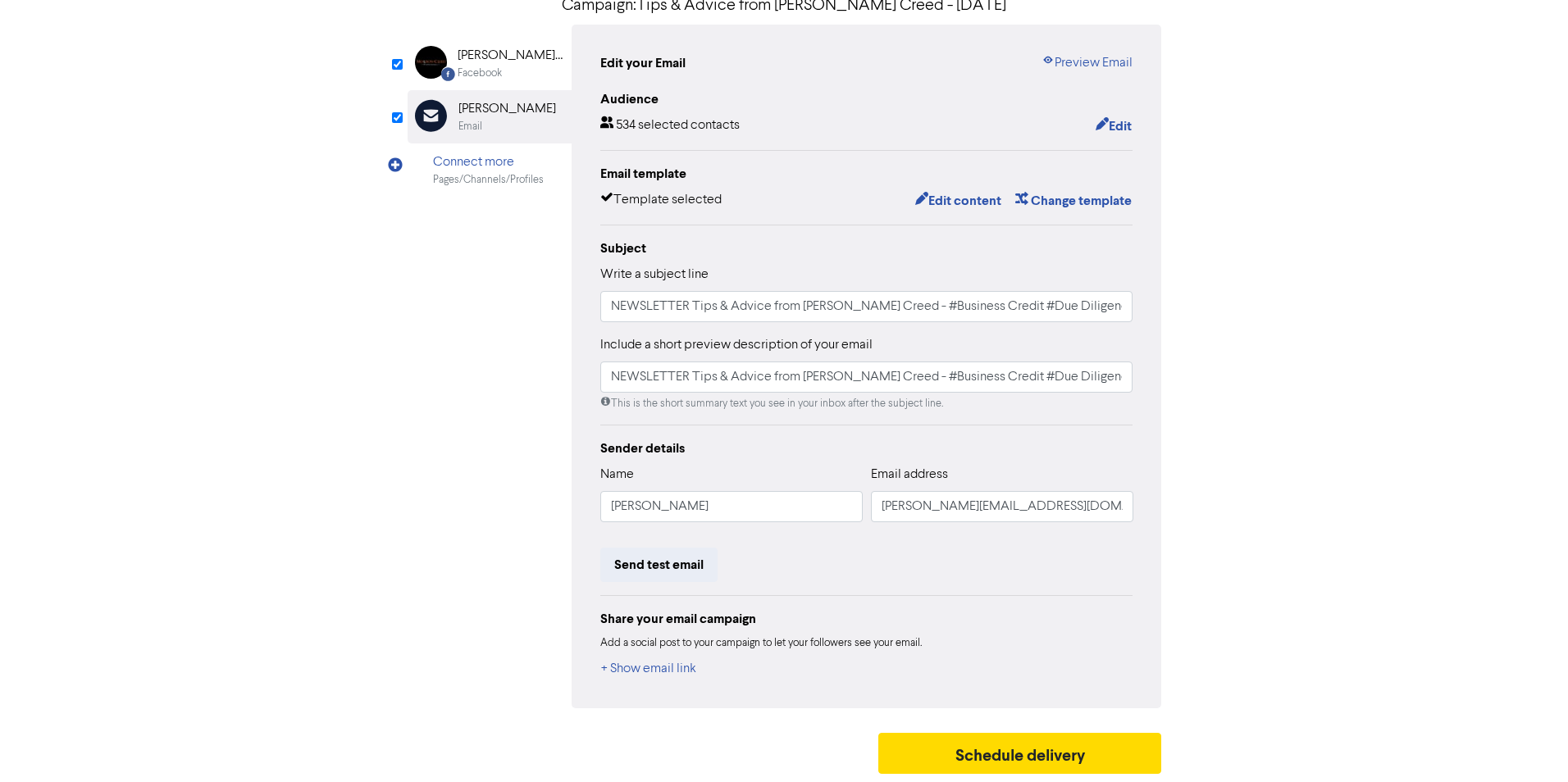
scroll to position [0, 0]
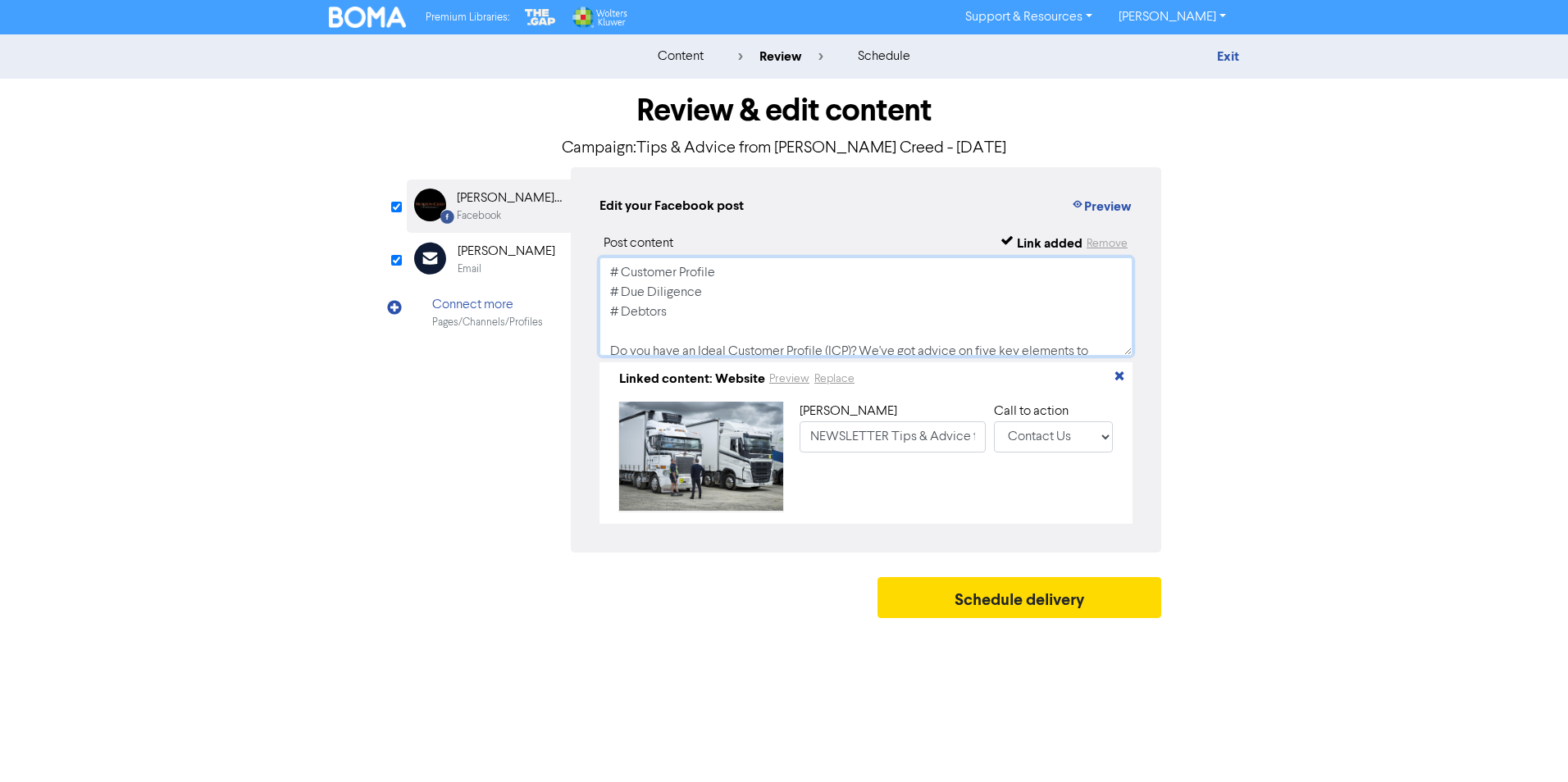
click at [625, 270] on textarea "# Customer Profile # Due Diligence # Debtors Do you have an Ideal Customer Prof…" at bounding box center [866, 306] width 534 height 98
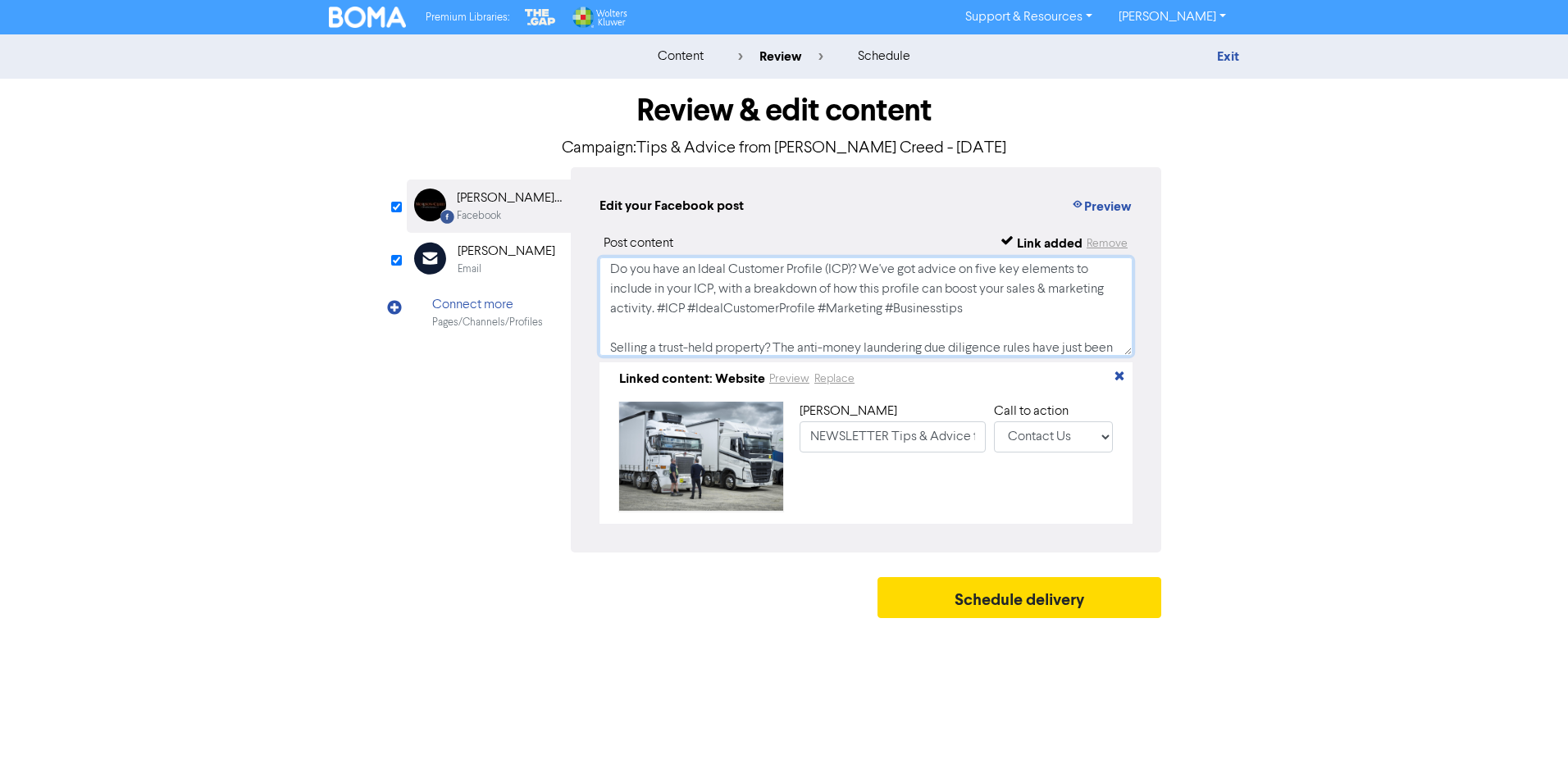
click at [611, 271] on textarea "# Business Credit # Due Diligence # Revenue Drivers Do you have an Ideal Custom…" at bounding box center [866, 306] width 534 height 98
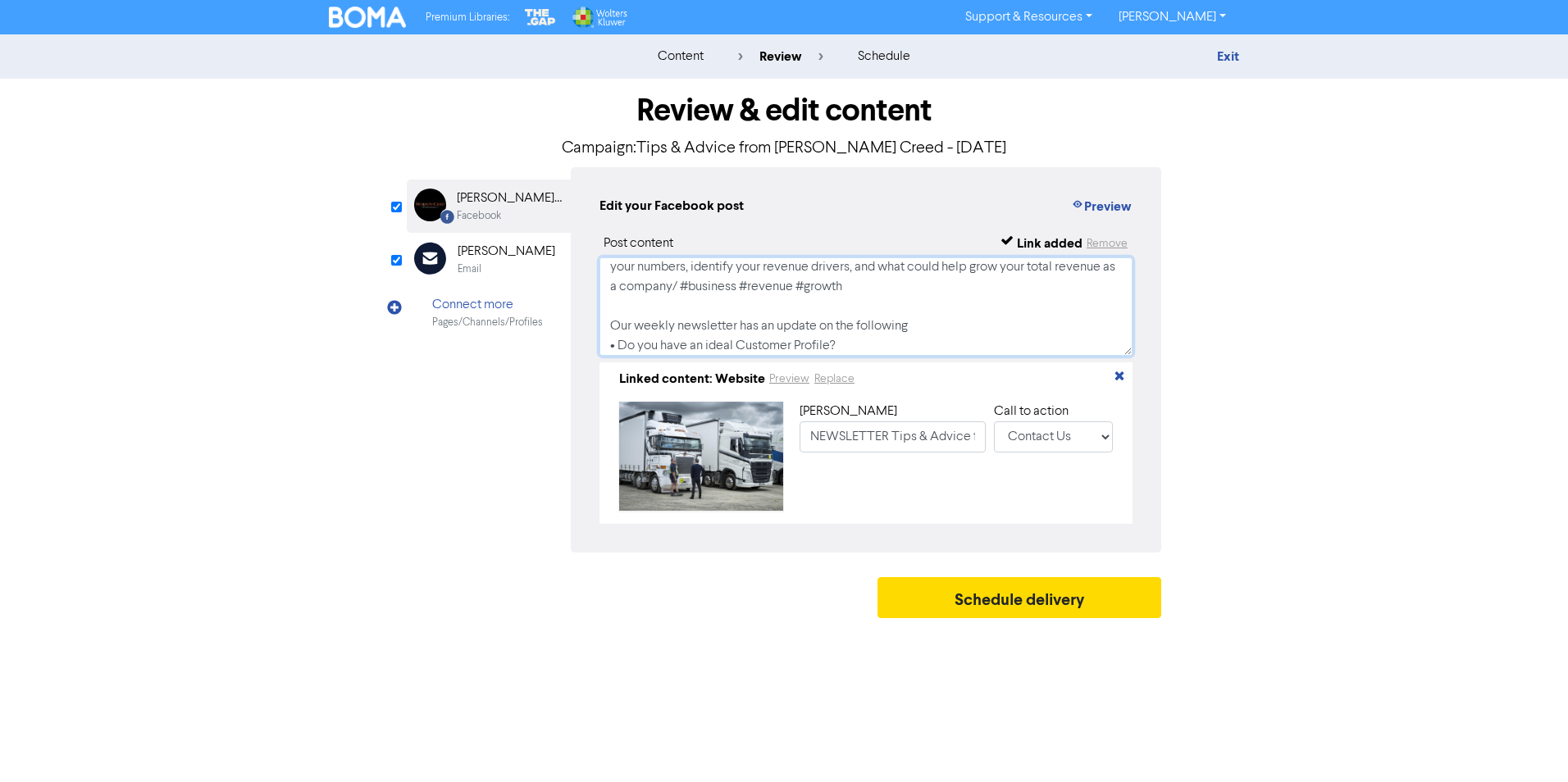
scroll to position [281, 0]
click at [618, 329] on textarea "# Business Credit # Due Diligence # Revenue Drivers Having a good business cred…" at bounding box center [866, 306] width 534 height 98
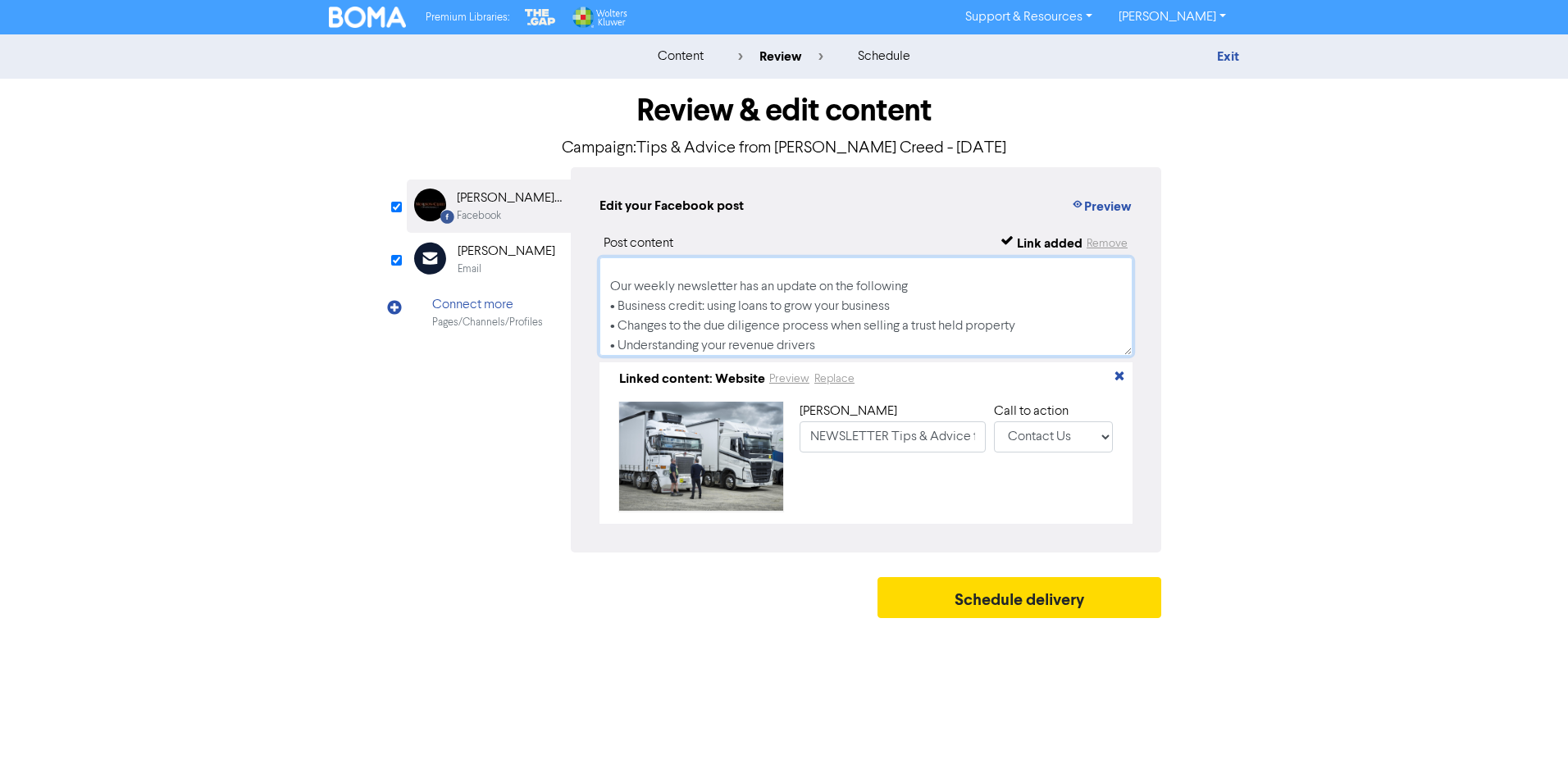
type textarea "# Business Credit # Due Diligence # Revenue Drivers Having a good business cred…"
click at [473, 265] on div "Email" at bounding box center [469, 269] width 23 height 16
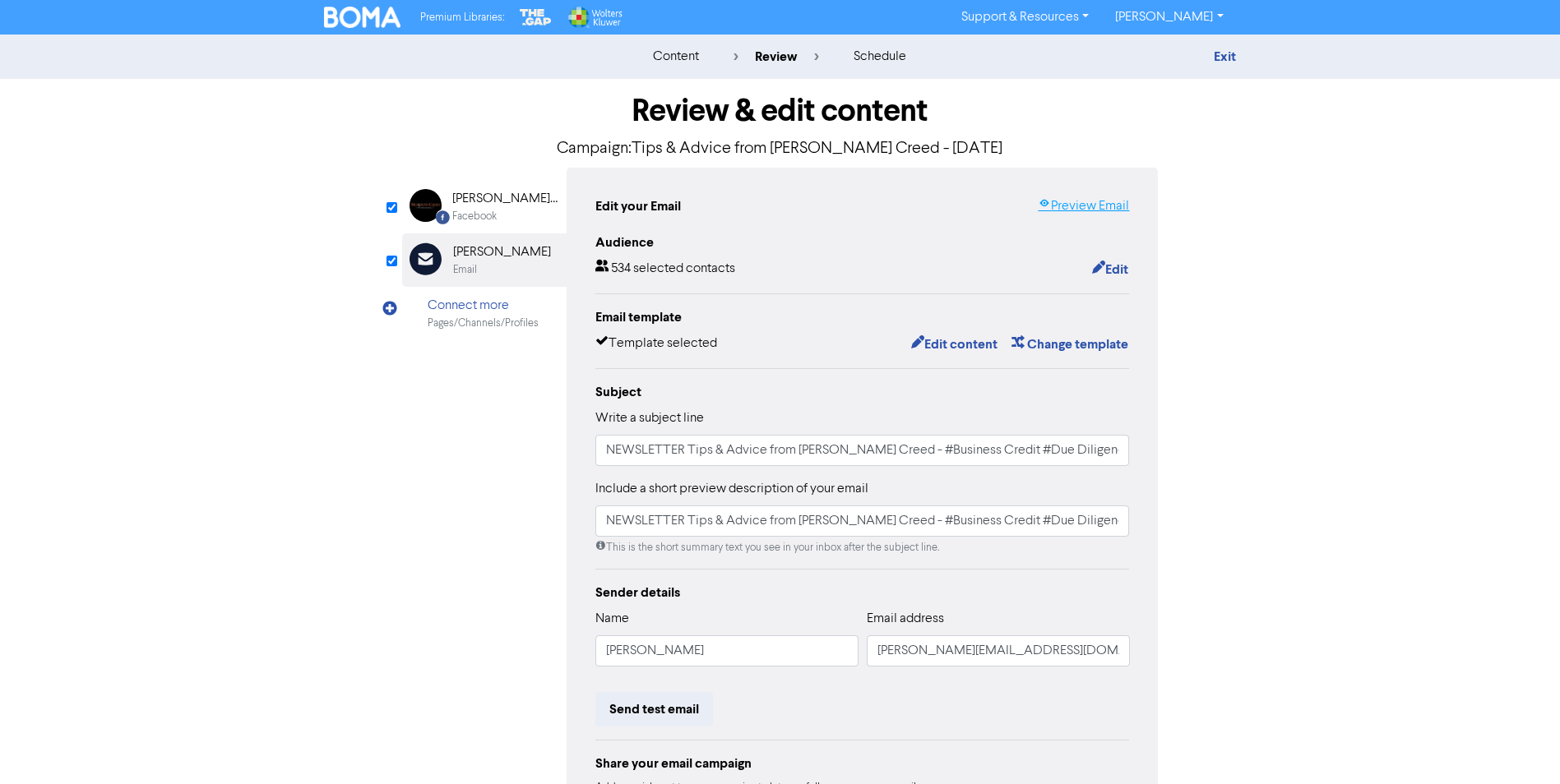
click at [1070, 208] on link "Preview Email" at bounding box center [1083, 207] width 91 height 20
click at [481, 205] on div "[PERSON_NAME] Creed Advisory Limited" at bounding box center [505, 199] width 105 height 20
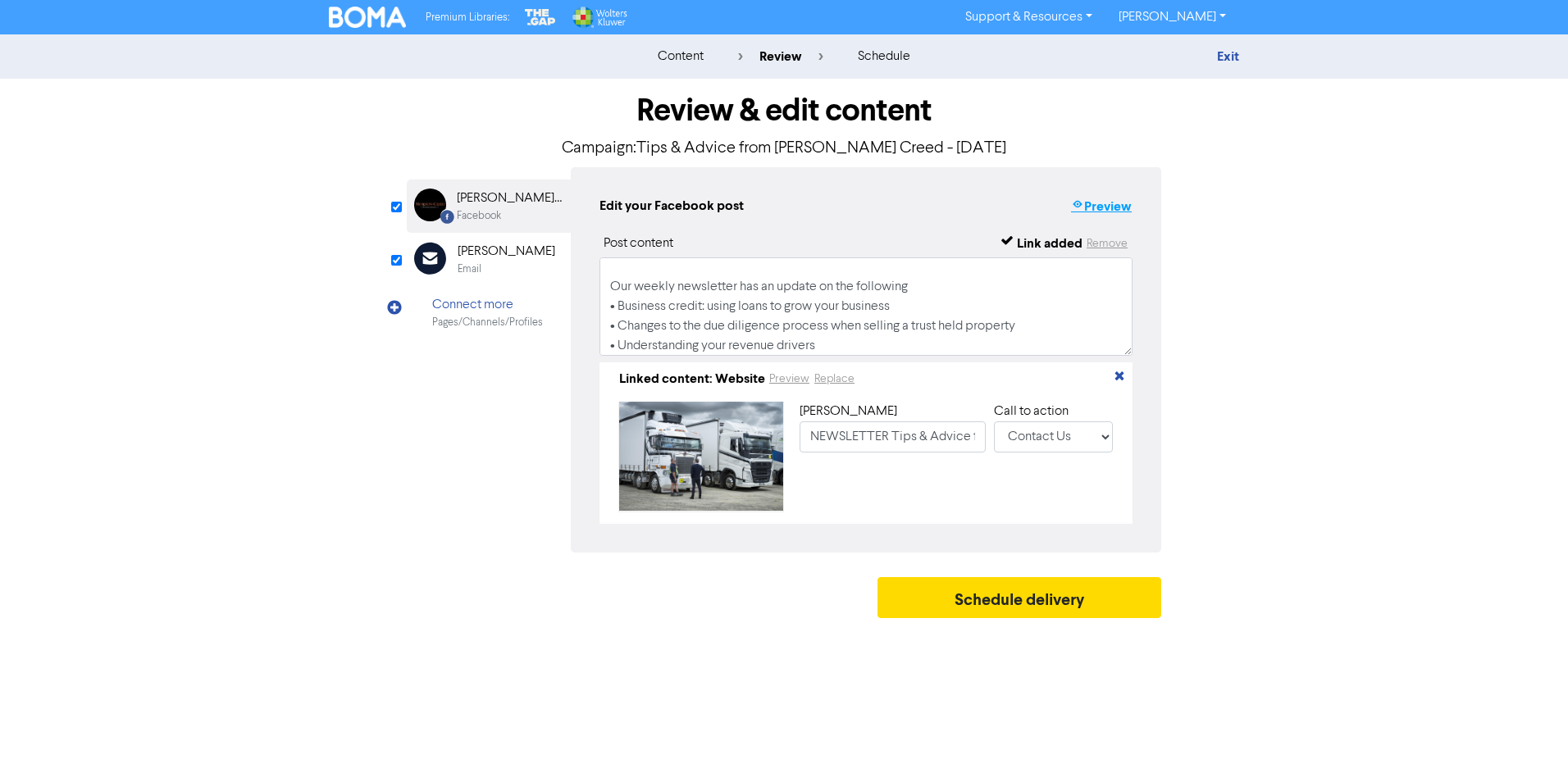
click at [1100, 210] on button "Preview" at bounding box center [1101, 207] width 63 height 22
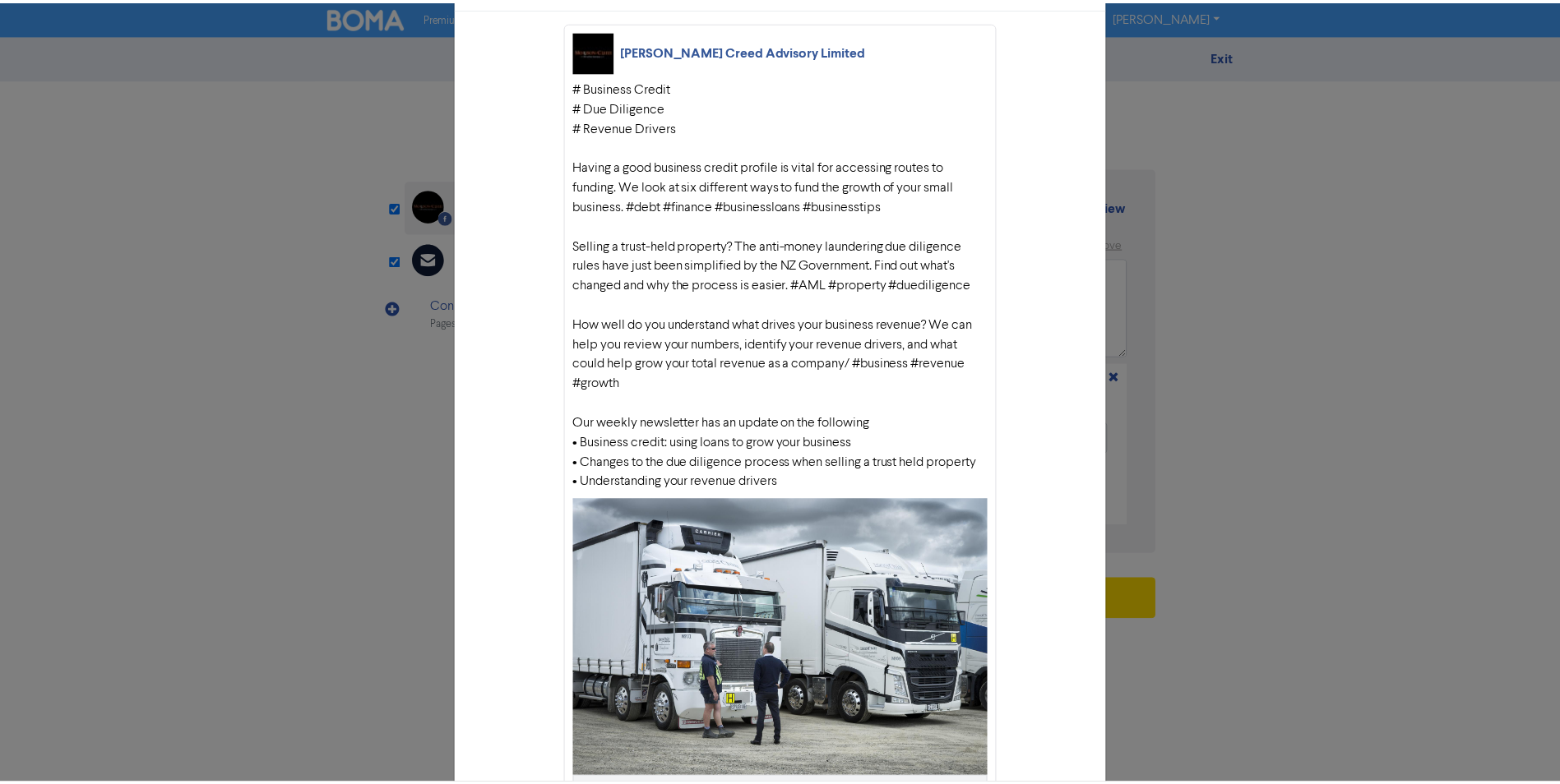
scroll to position [0, 0]
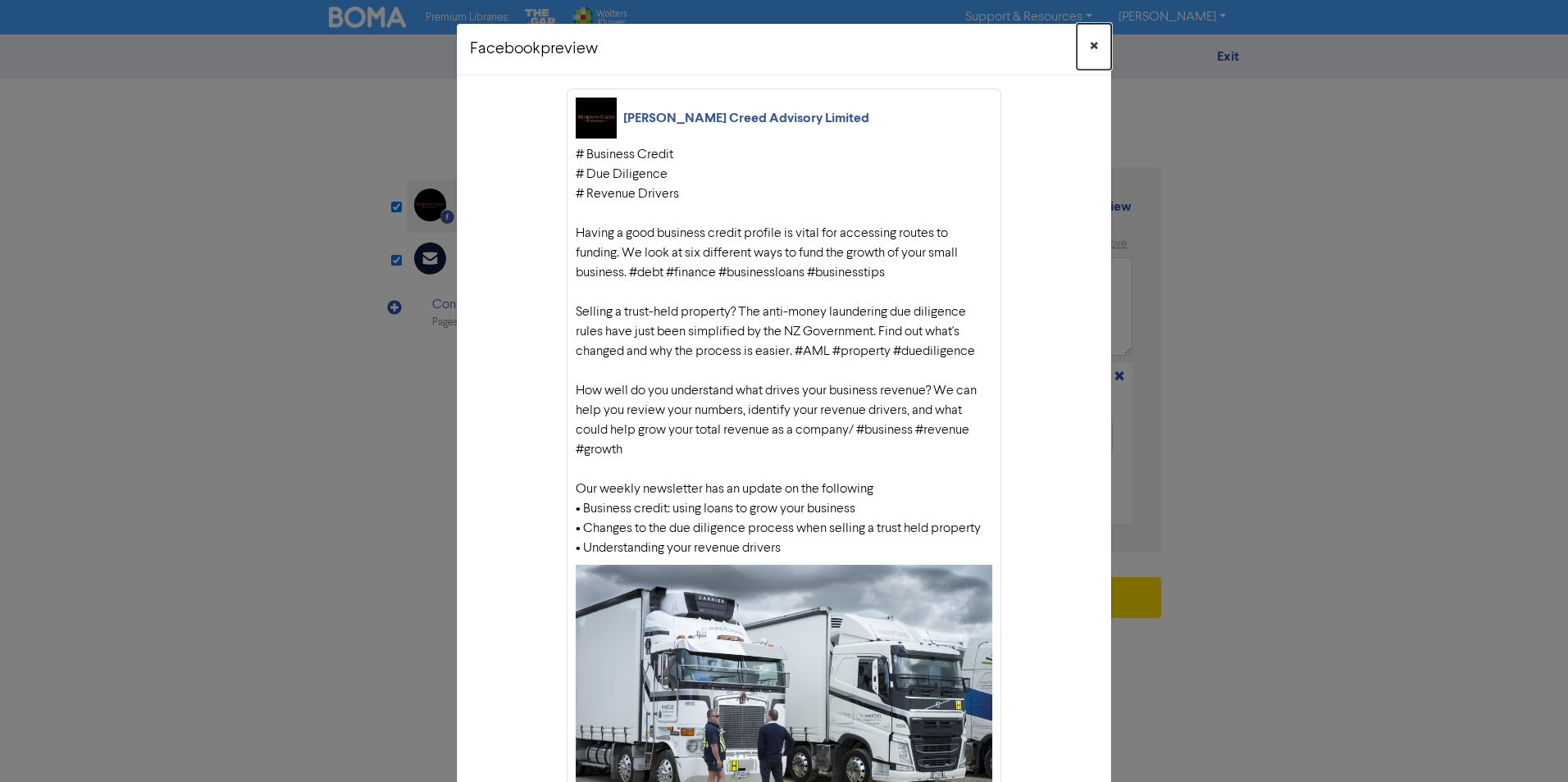
click at [1090, 48] on span "×" at bounding box center [1095, 46] width 8 height 24
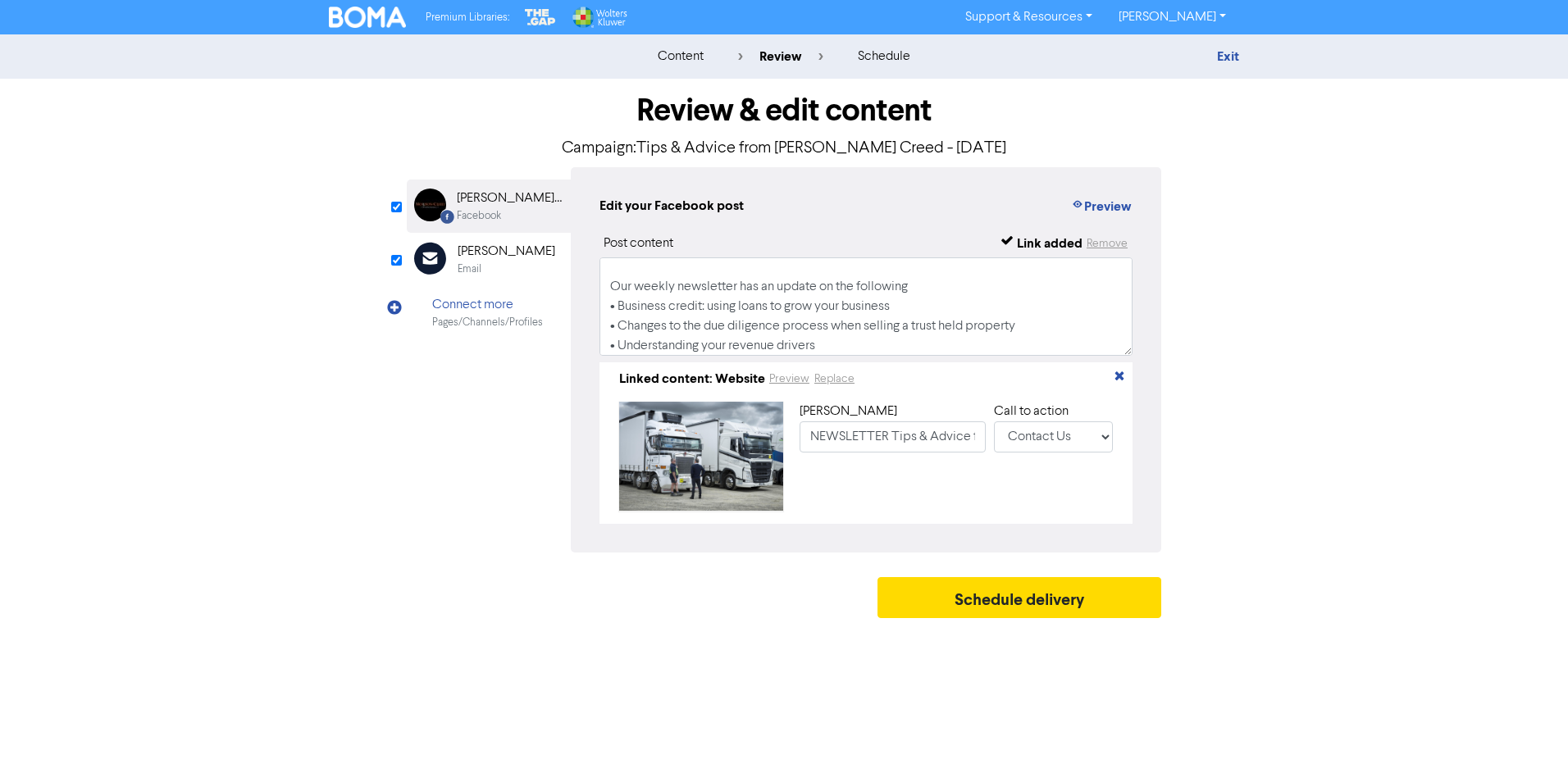
click at [472, 267] on div "Email" at bounding box center [469, 269] width 23 height 16
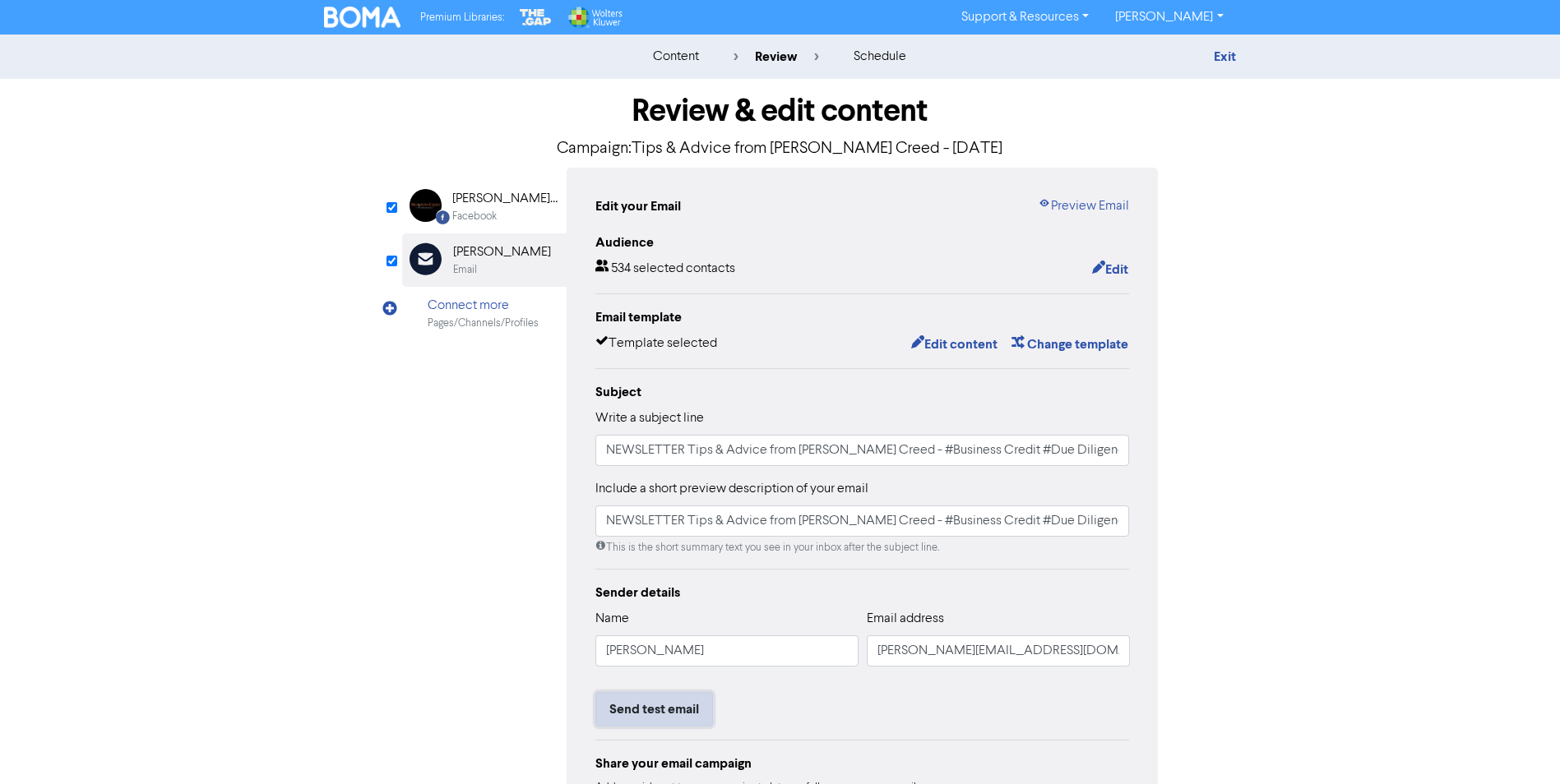
click at [665, 699] on button "Send test email" at bounding box center [654, 709] width 117 height 34
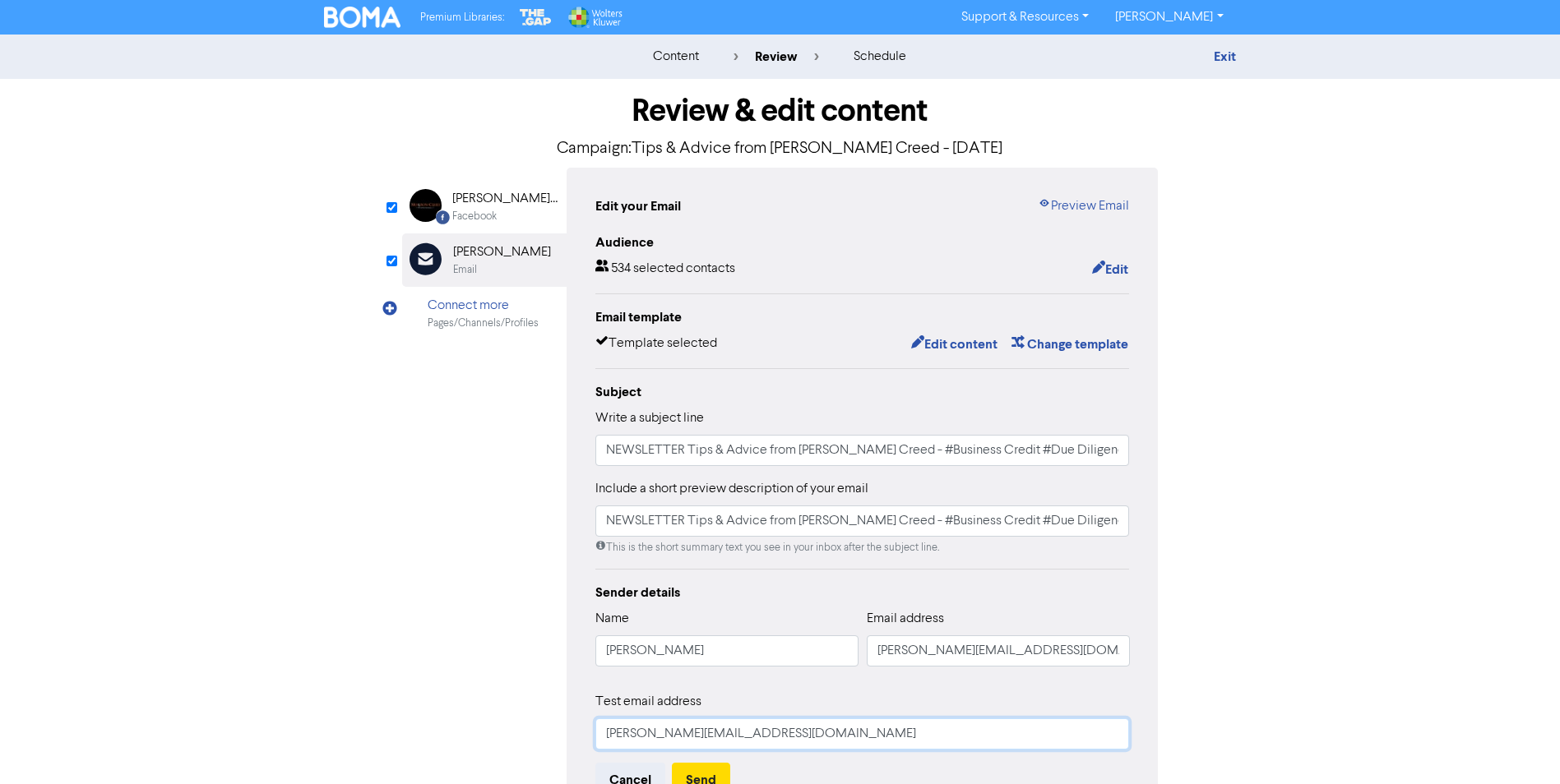
drag, startPoint x: 788, startPoint y: 732, endPoint x: 422, endPoint y: 767, distance: 367.7
click at [422, 767] on div "Facebook Created with Sketch. [PERSON_NAME] Creed Advisory Limited Facebook Ema…" at bounding box center [780, 546] width 757 height 756
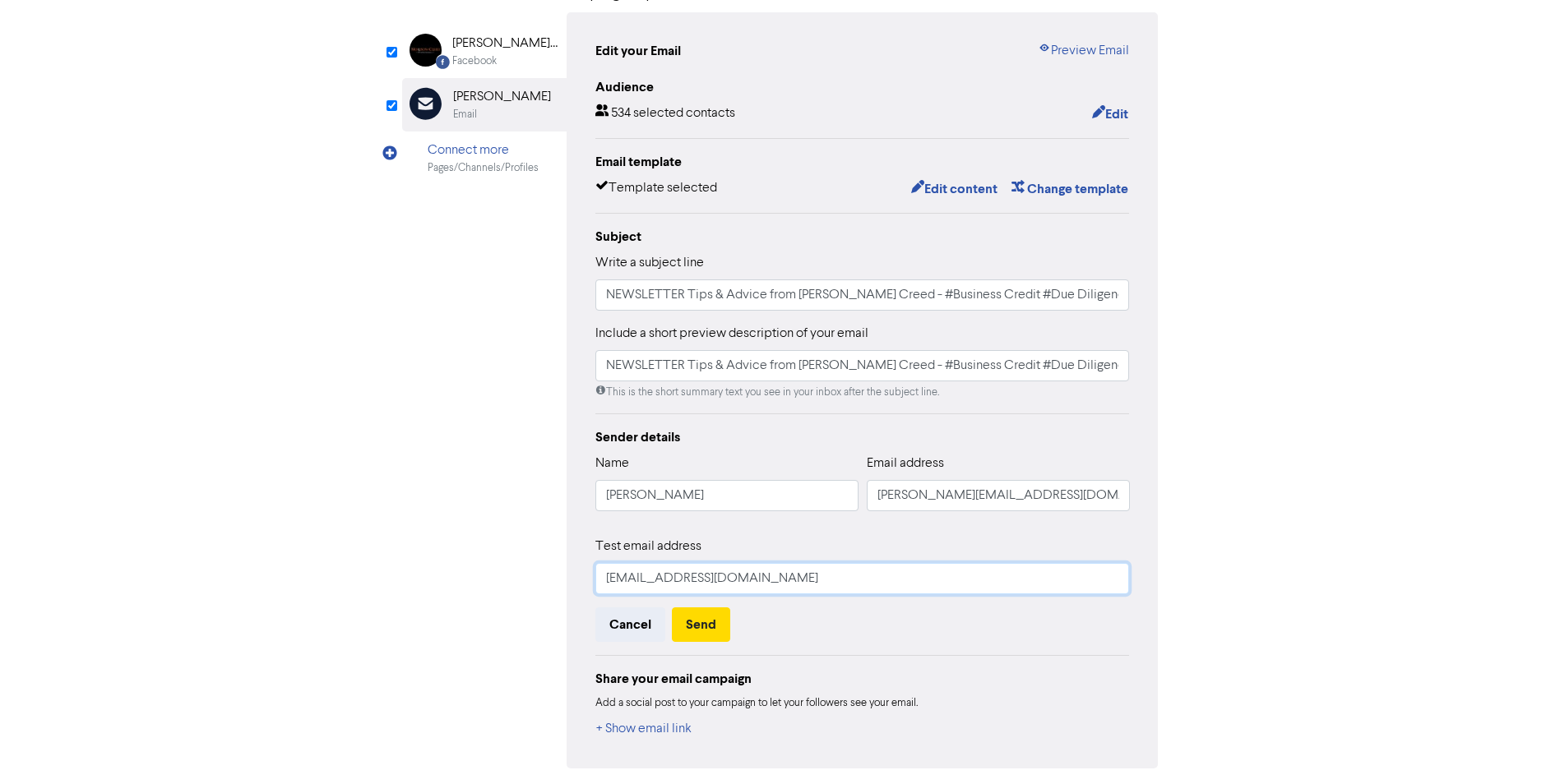
scroll to position [215, 0]
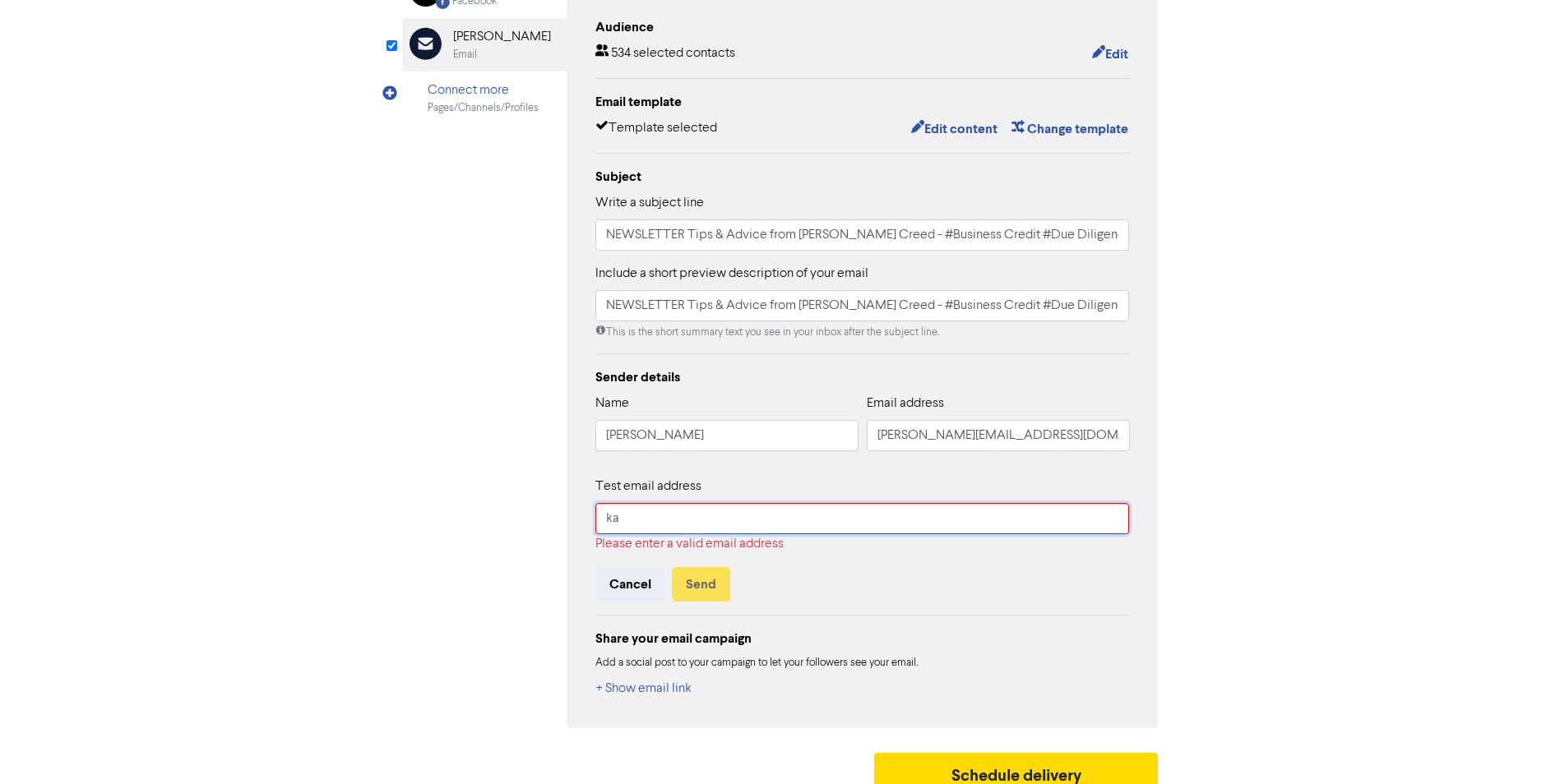
type input "k"
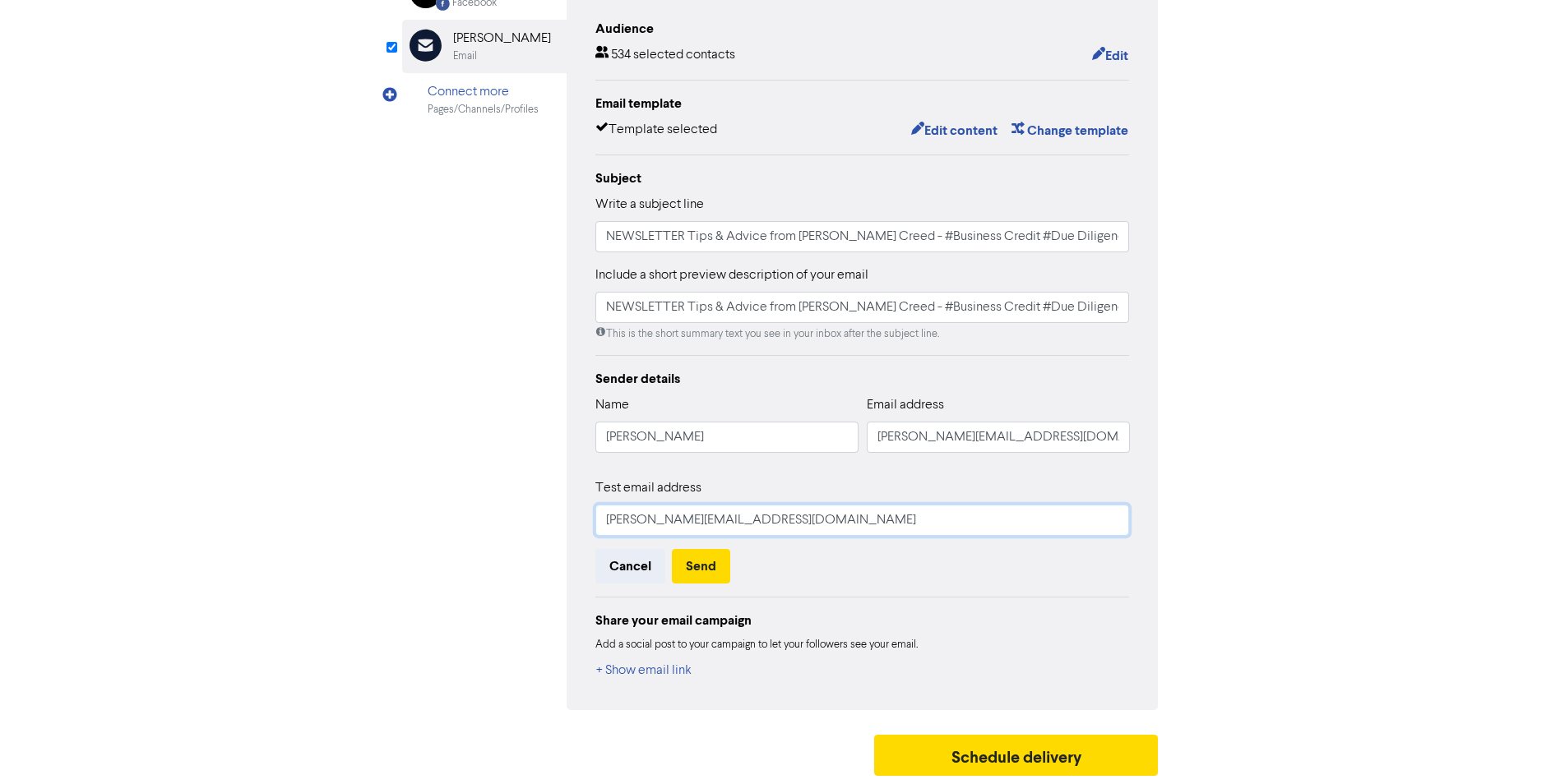
type input "[PERSON_NAME][EMAIL_ADDRESS][DOMAIN_NAME]"
click at [710, 572] on button "Send" at bounding box center [701, 566] width 59 height 34
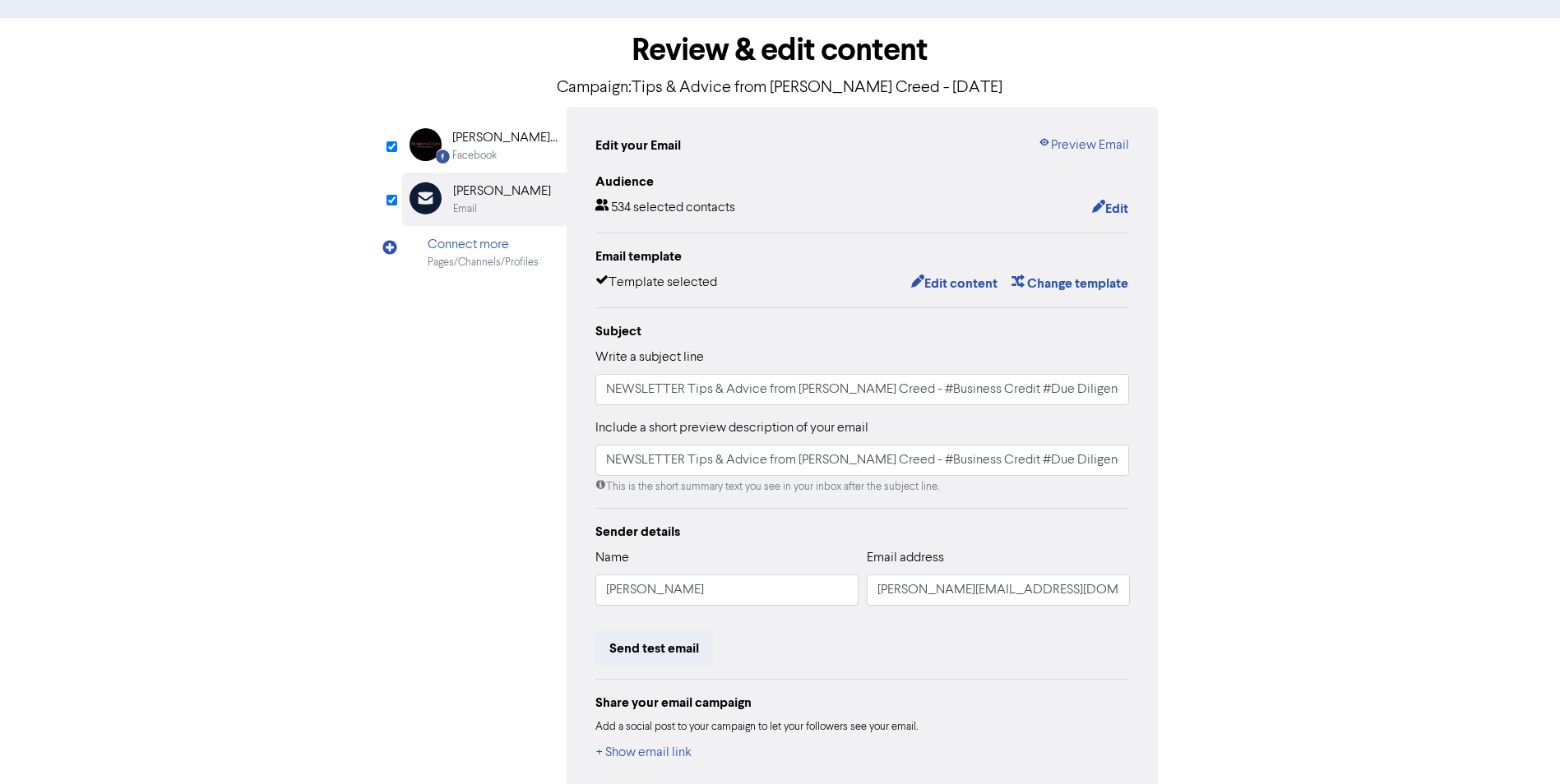
scroll to position [0, 0]
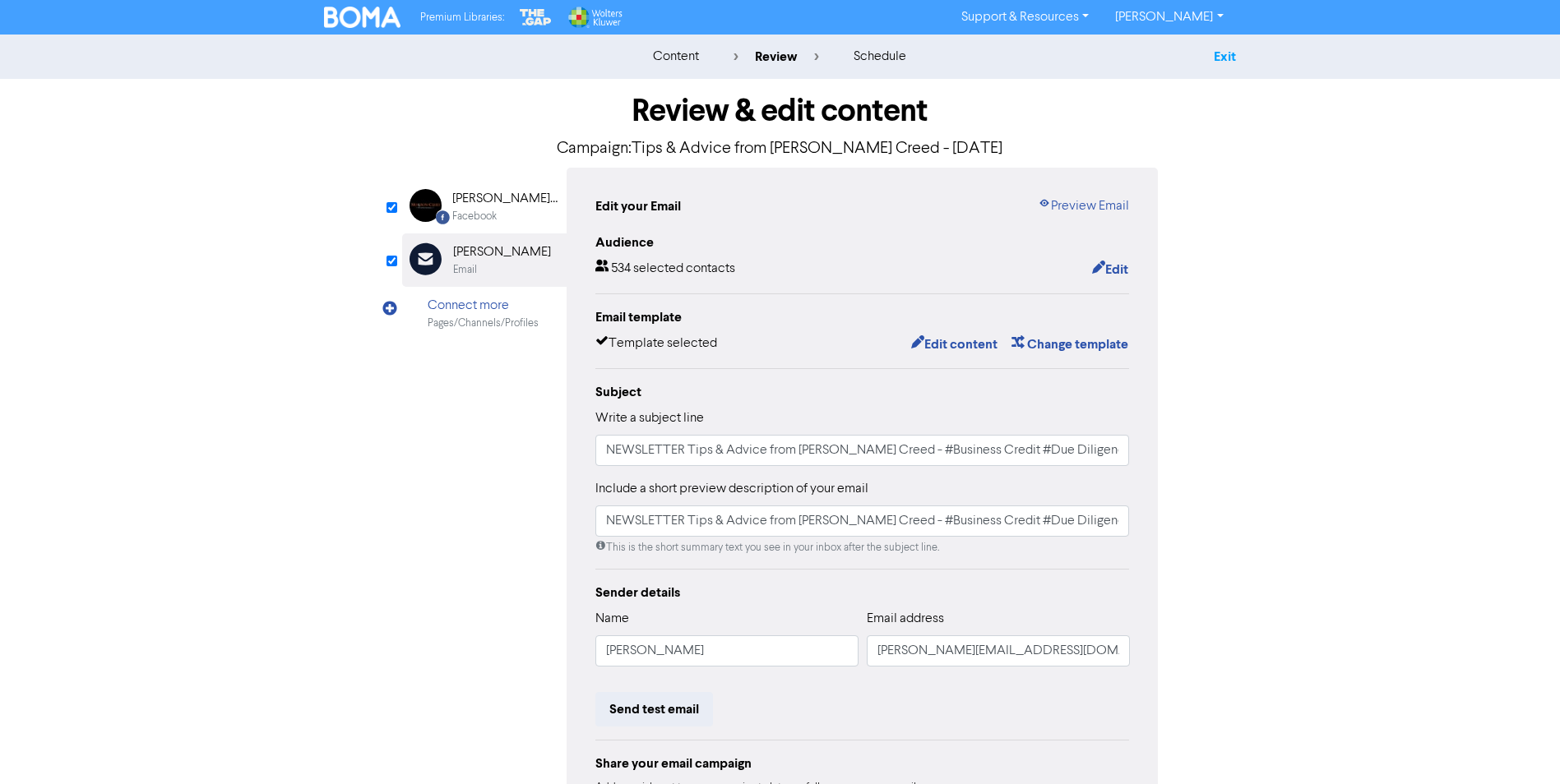
click at [1225, 60] on link "Exit" at bounding box center [1224, 57] width 23 height 17
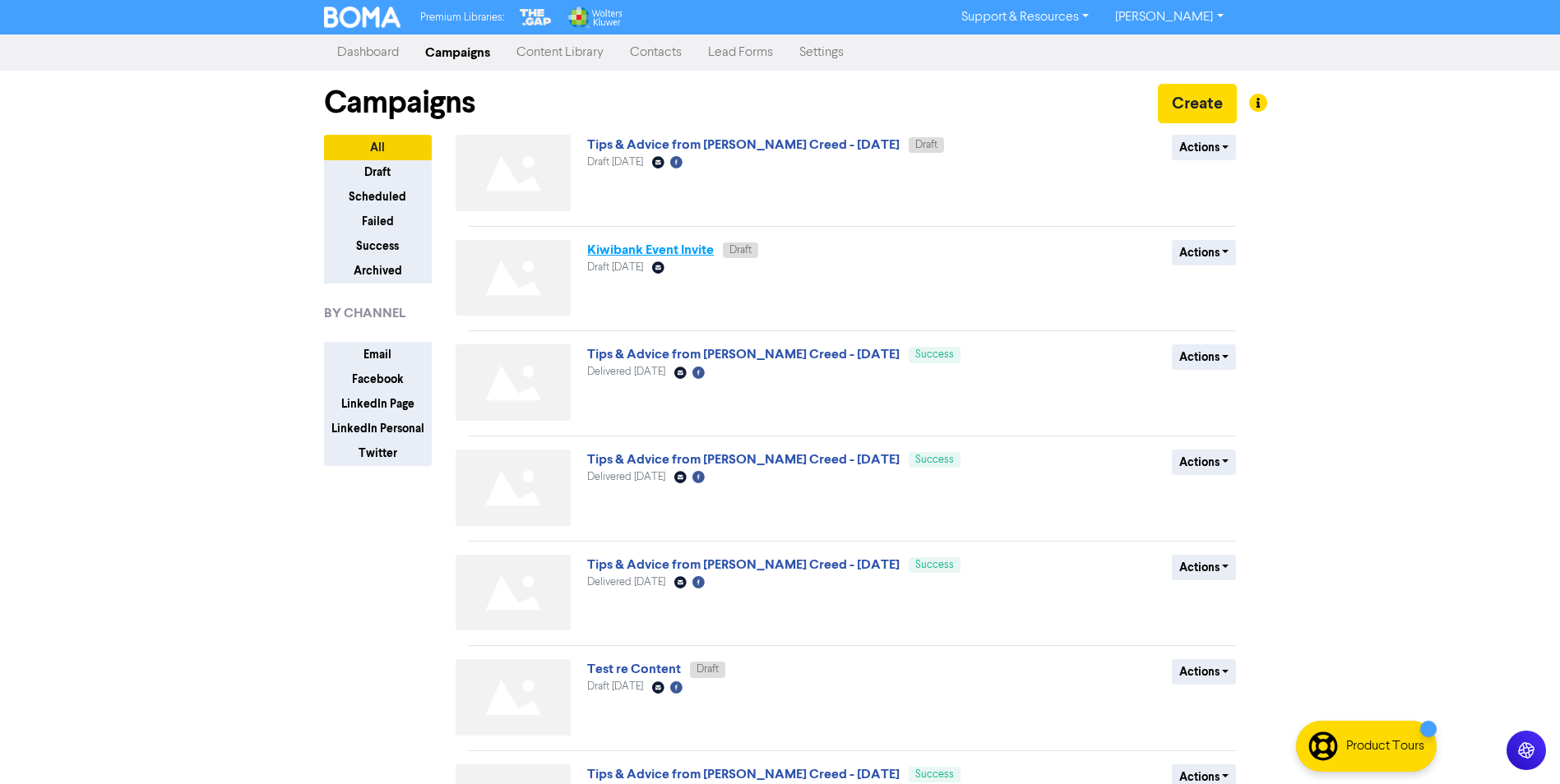
click at [655, 254] on link "Kiwibank Event Invite" at bounding box center [649, 250] width 126 height 17
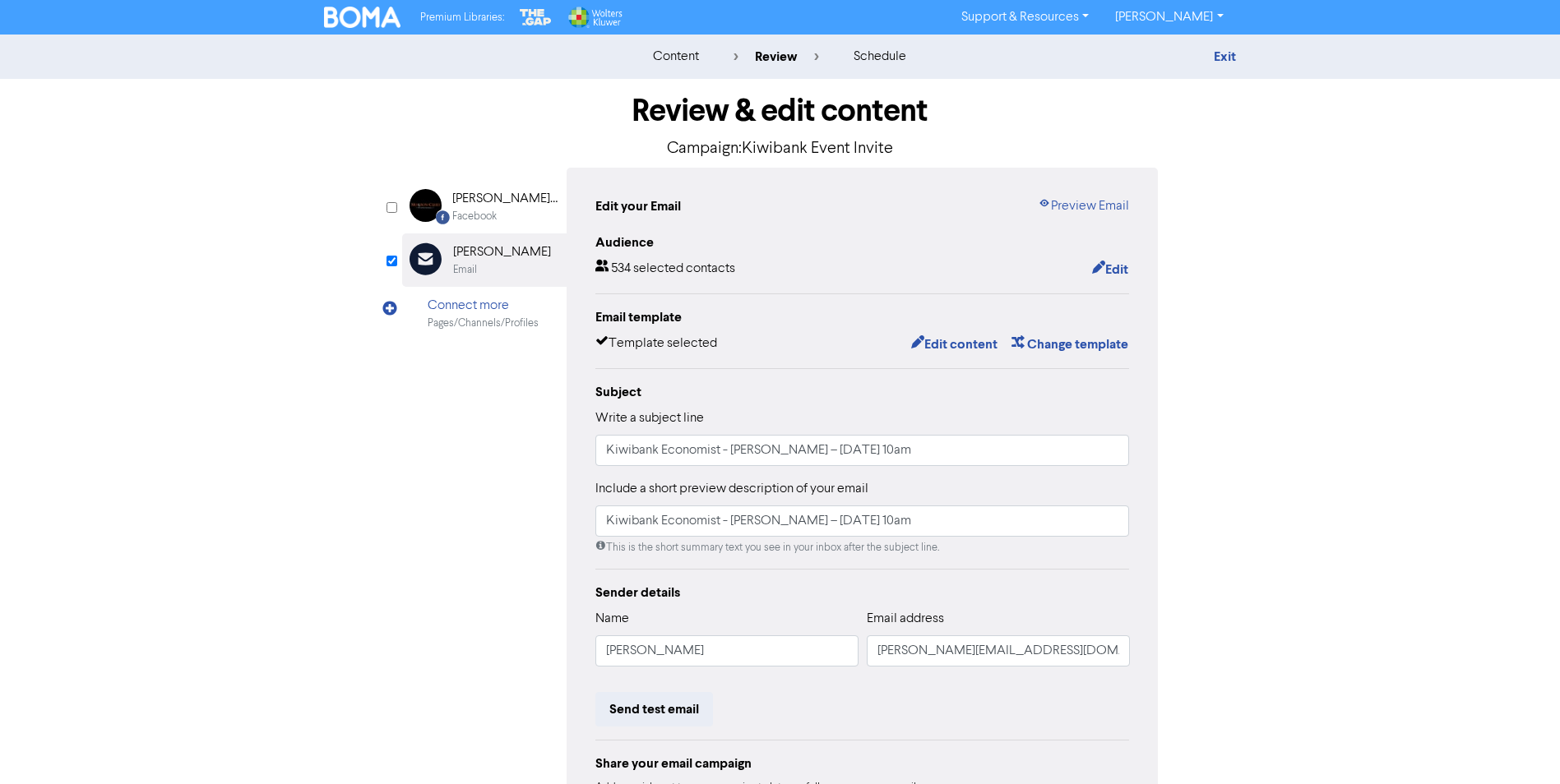
click at [494, 202] on div "[PERSON_NAME] Creed Advisory Limited" at bounding box center [505, 199] width 105 height 20
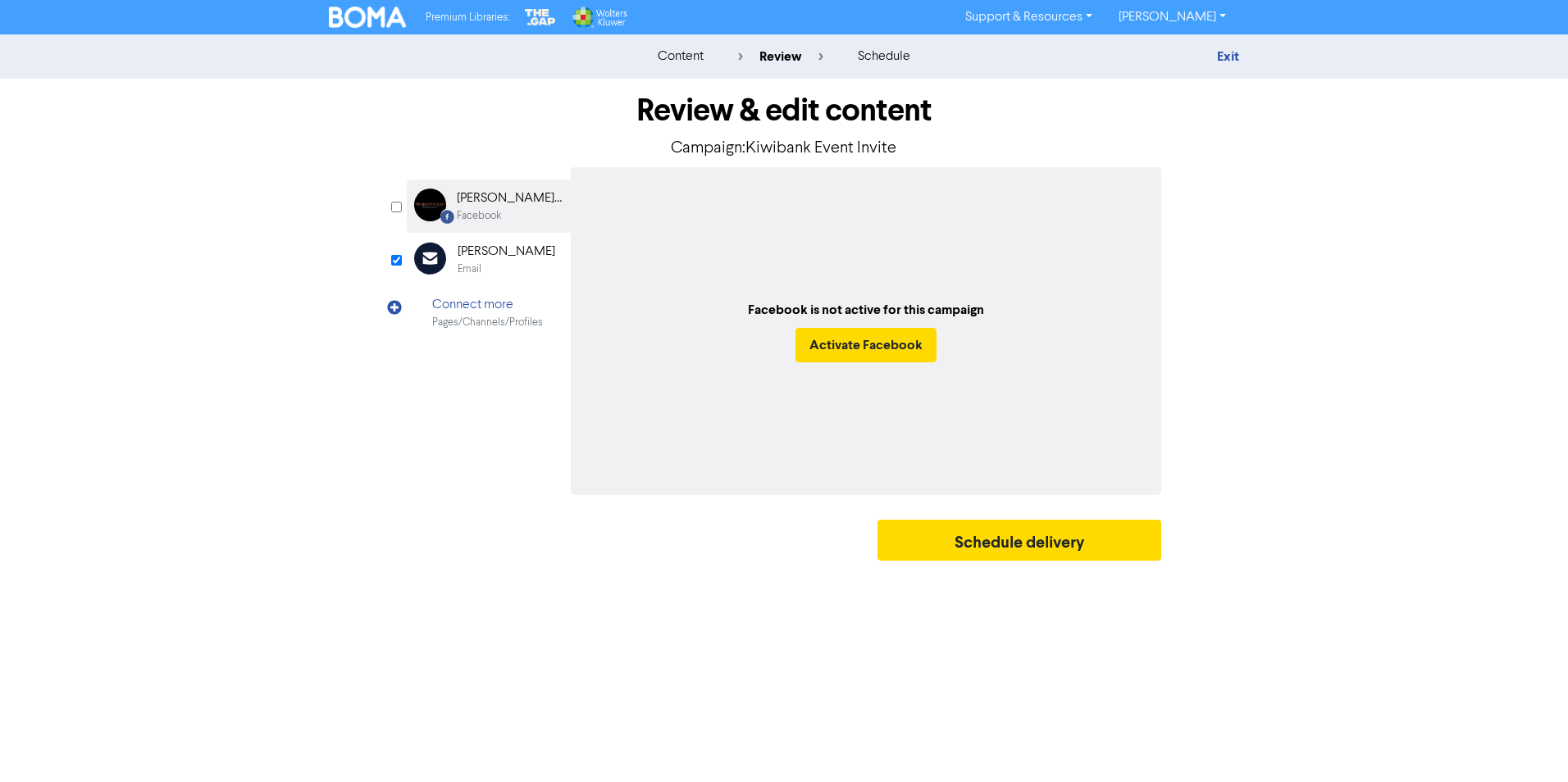
click at [482, 254] on div "[PERSON_NAME]" at bounding box center [506, 252] width 98 height 20
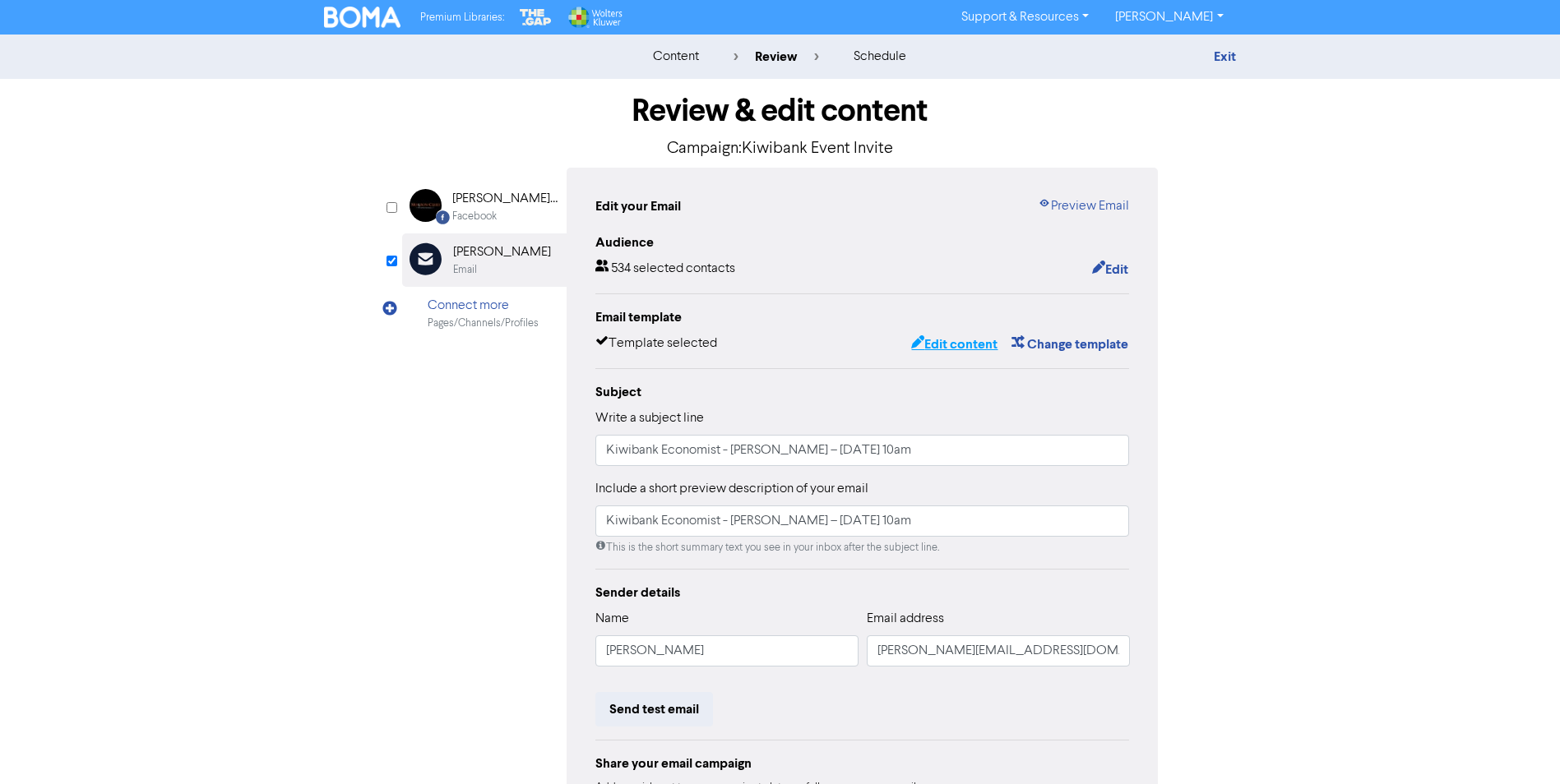
click at [964, 345] on button "Edit content" at bounding box center [954, 345] width 88 height 22
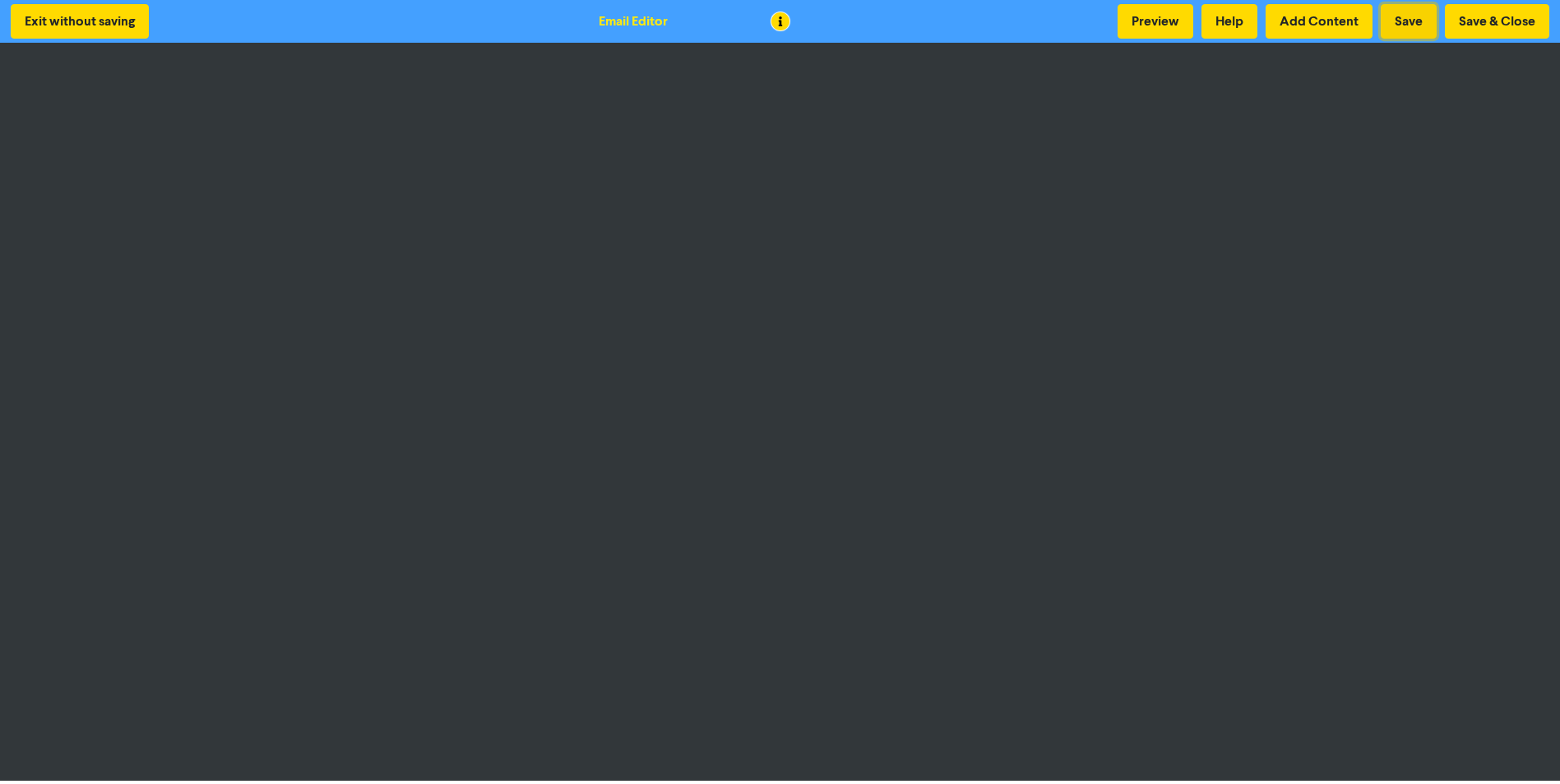
click at [1403, 17] on button "Save" at bounding box center [1409, 21] width 56 height 34
click at [1482, 23] on button "Save & Close" at bounding box center [1496, 21] width 105 height 34
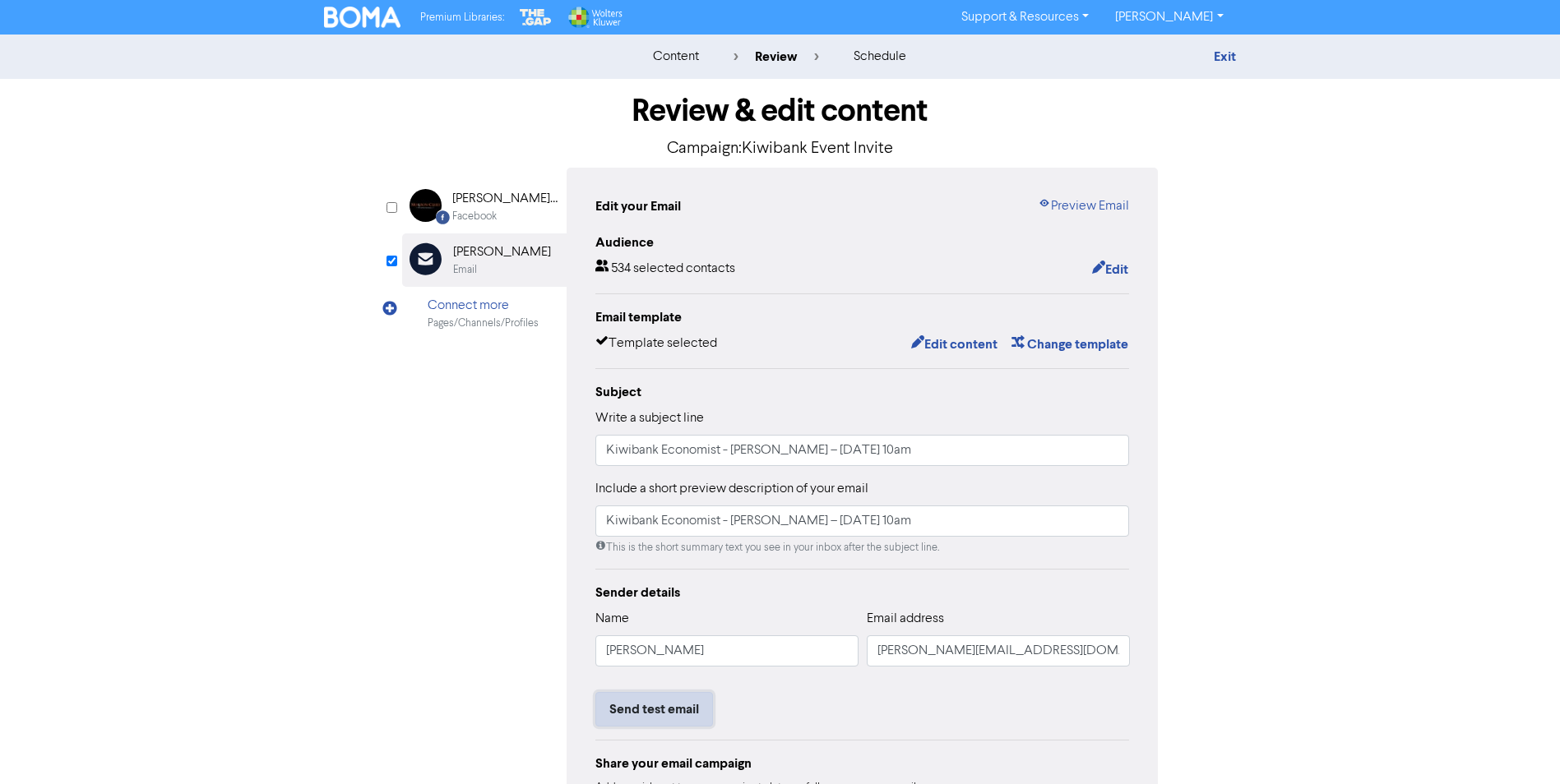
click at [653, 709] on button "Send test email" at bounding box center [654, 709] width 117 height 34
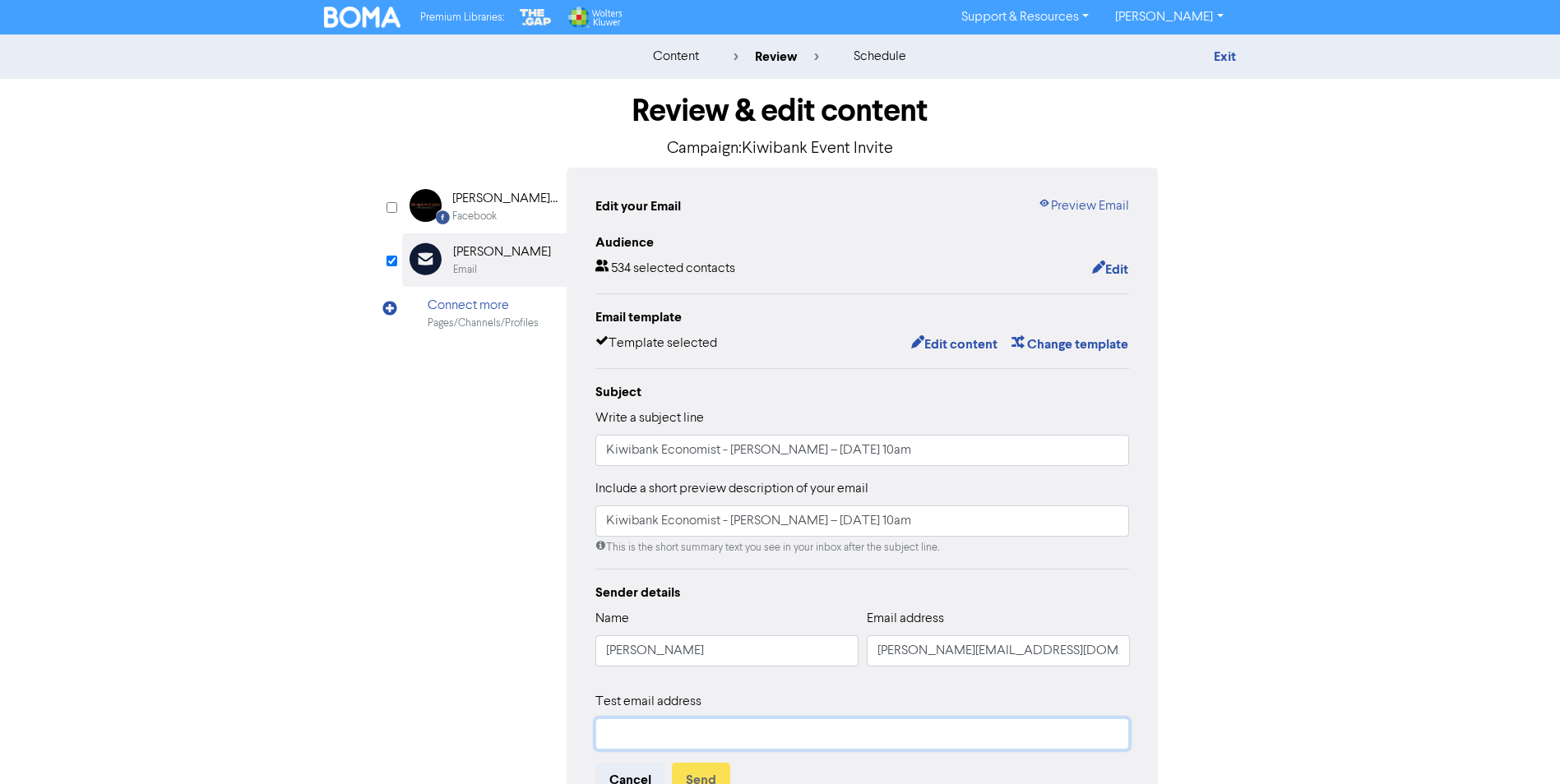
click at [650, 736] on input "text" at bounding box center [862, 734] width 535 height 31
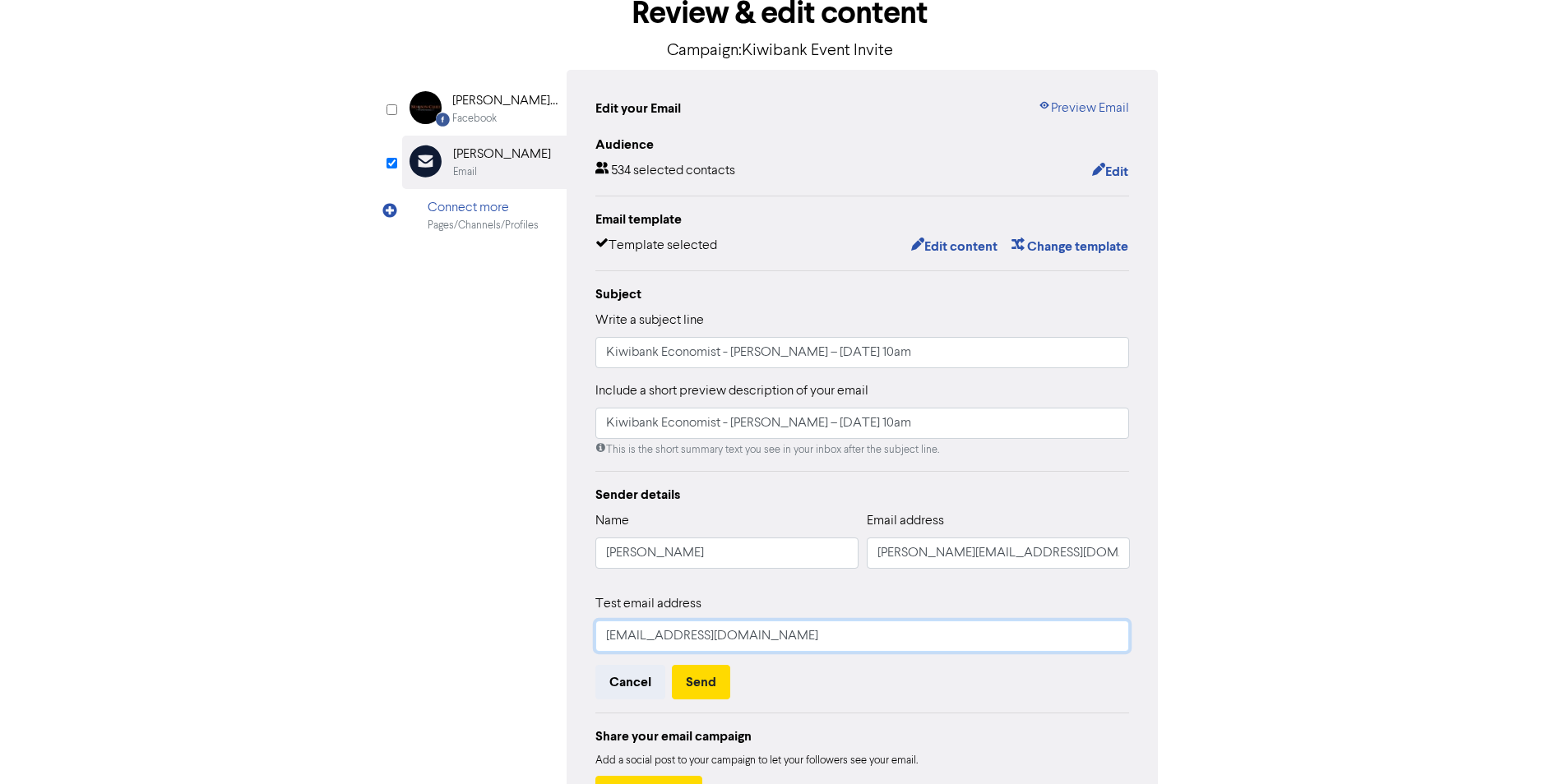
scroll to position [228, 0]
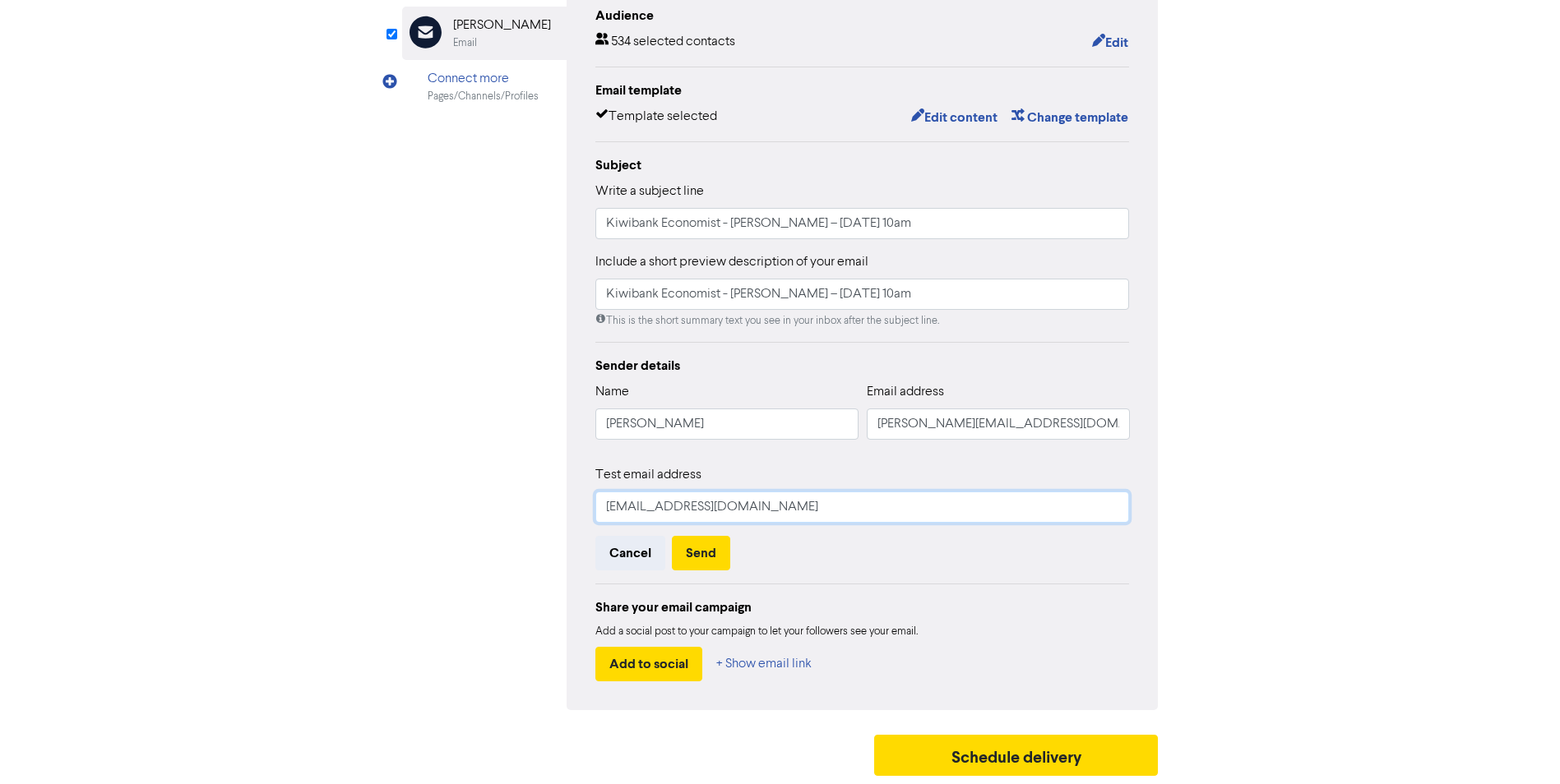
drag, startPoint x: 665, startPoint y: 514, endPoint x: 549, endPoint y: 540, distance: 118.9
click at [550, 540] on div "Facebook Created with Sketch. [PERSON_NAME] Creed Advisory Limited Facebook Ema…" at bounding box center [780, 325] width 757 height 770
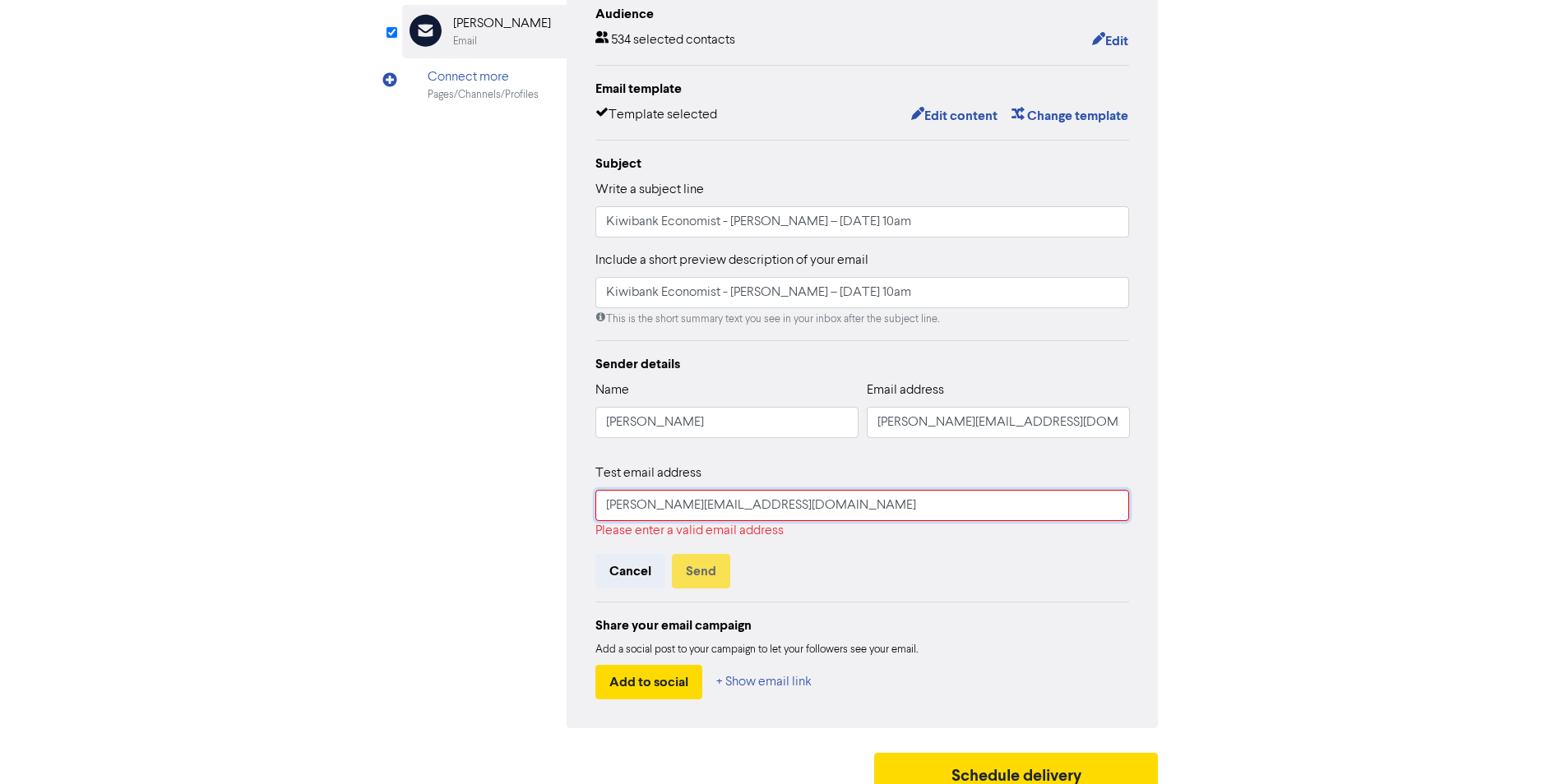
type input "[PERSON_NAME][EMAIL_ADDRESS][DOMAIN_NAME]"
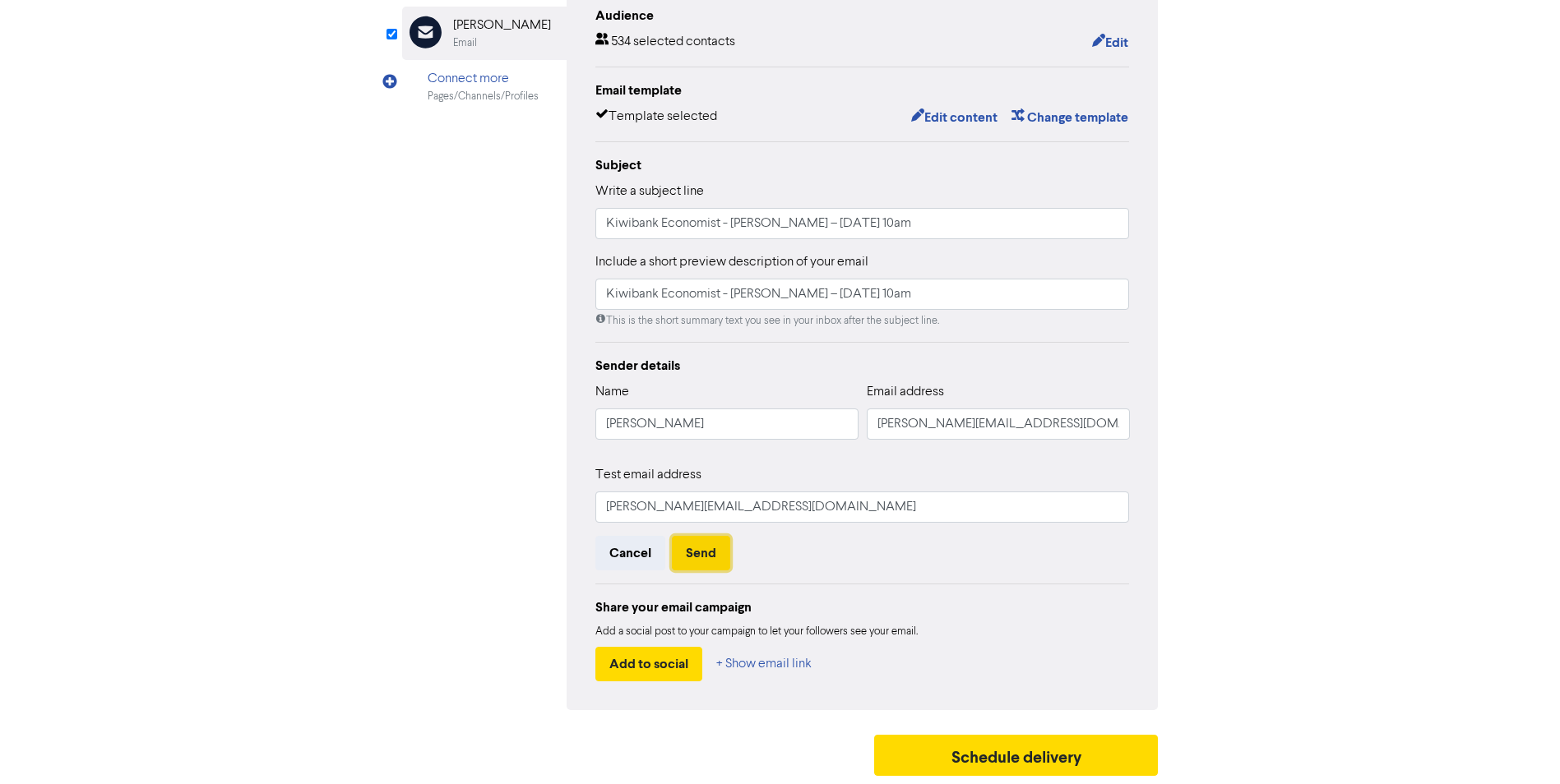
click at [700, 556] on button "Send" at bounding box center [701, 553] width 59 height 34
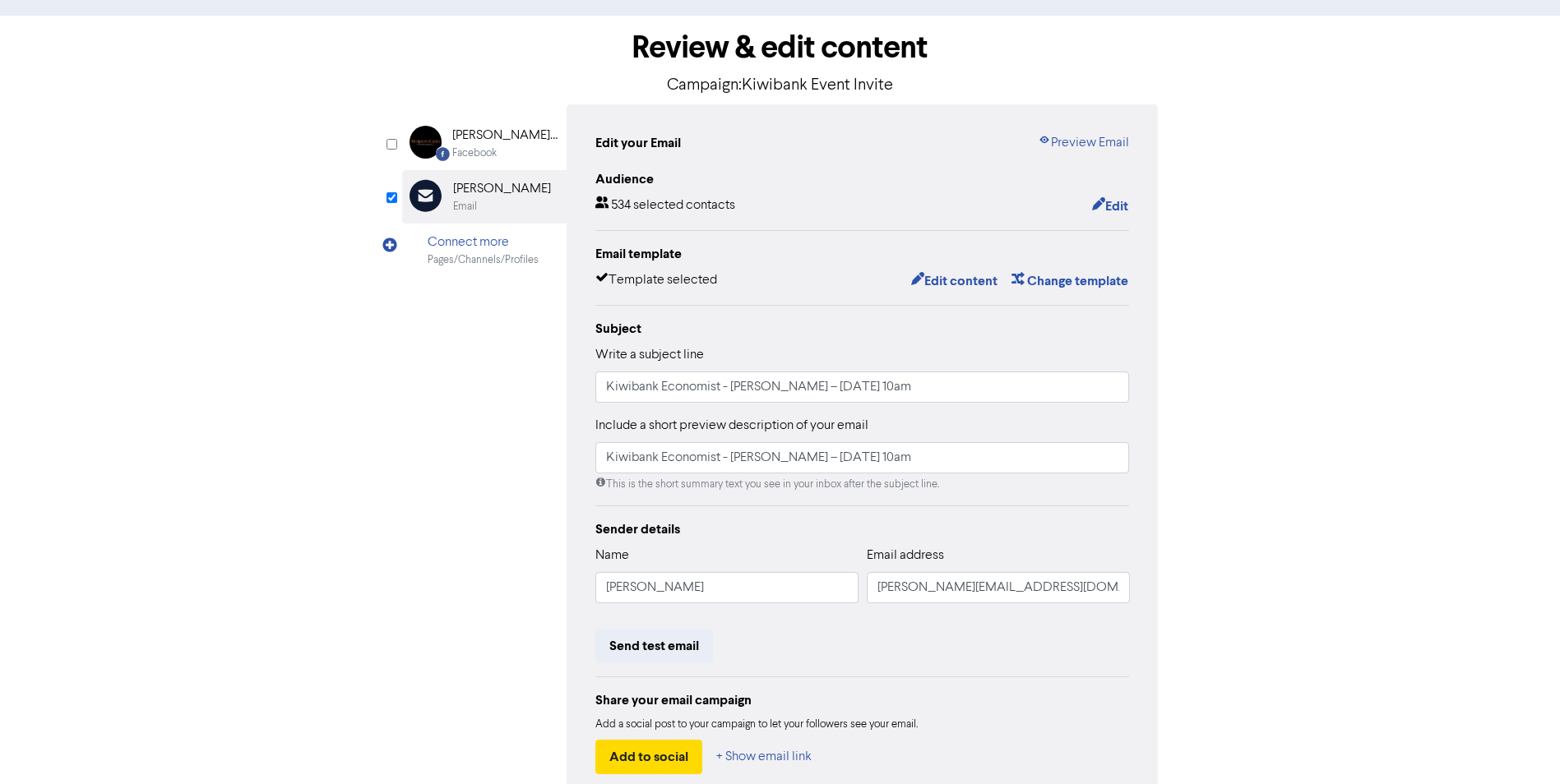
scroll to position [0, 0]
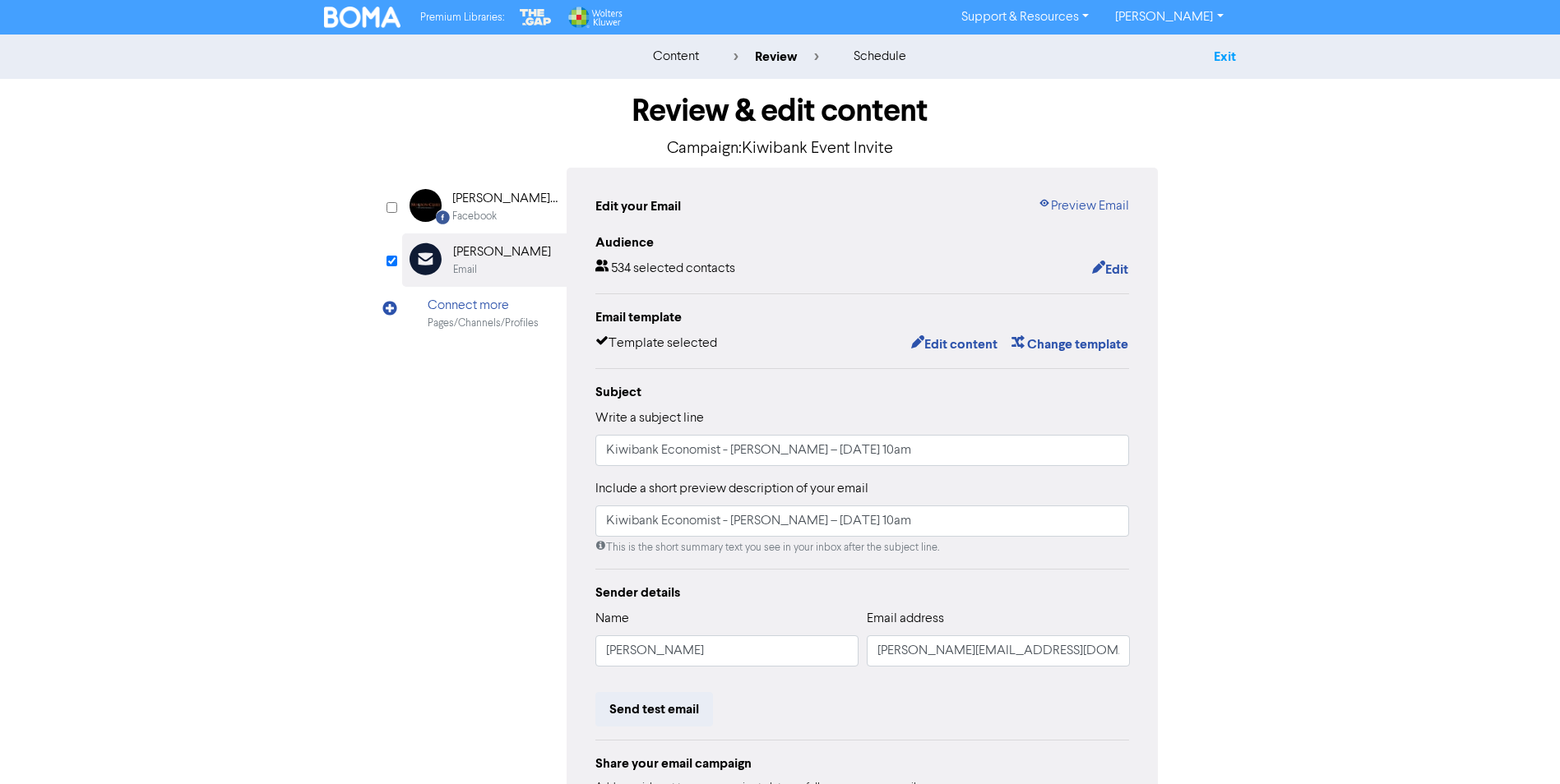
click at [1235, 53] on link "Exit" at bounding box center [1224, 57] width 23 height 17
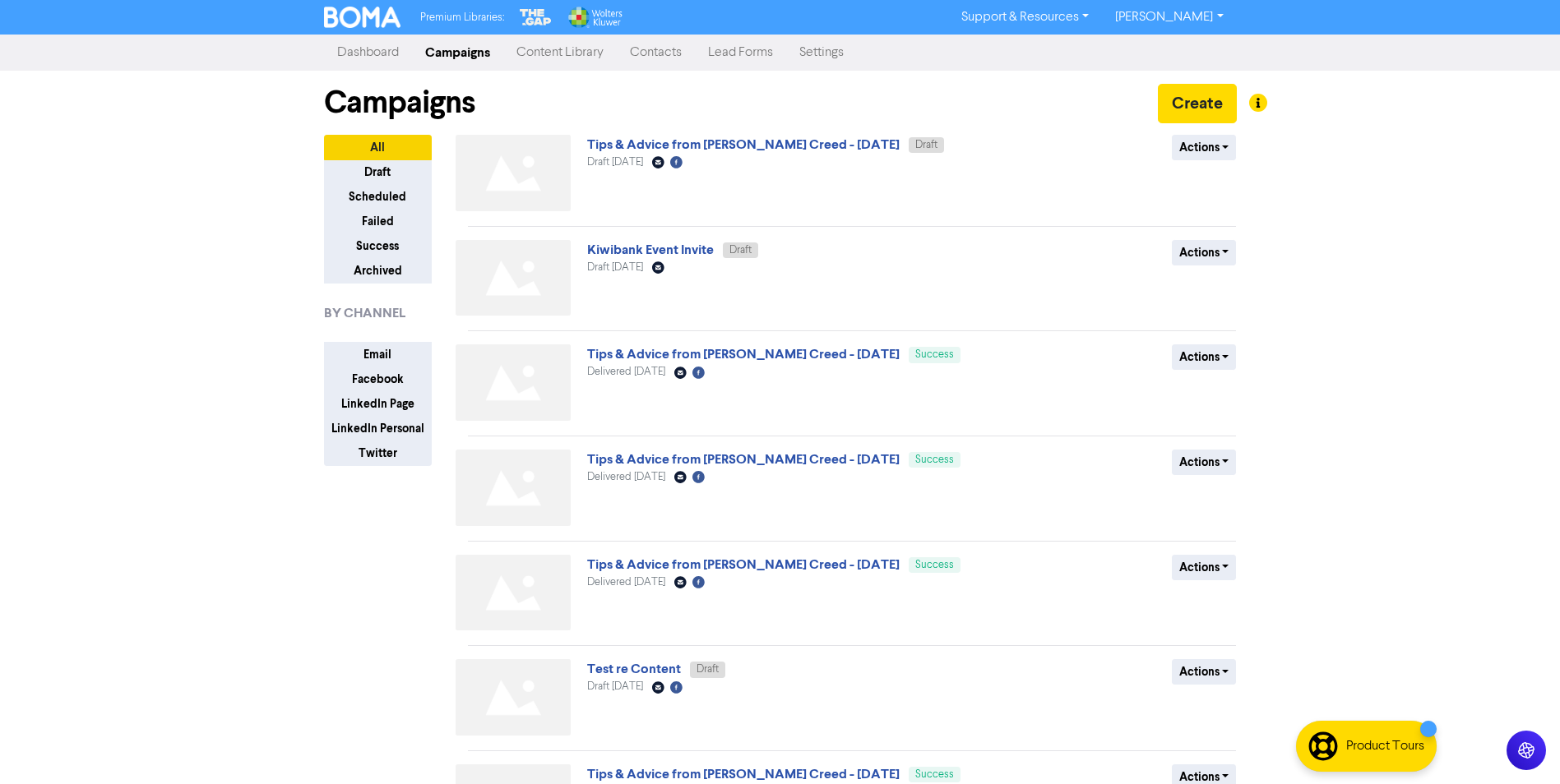
click at [1220, 14] on div at bounding box center [780, 392] width 1560 height 784
click at [1212, 14] on link "[PERSON_NAME]" at bounding box center [1169, 17] width 134 height 26
click at [1184, 45] on button "Log Out" at bounding box center [1167, 49] width 130 height 20
